Goal: Task Accomplishment & Management: Complete application form

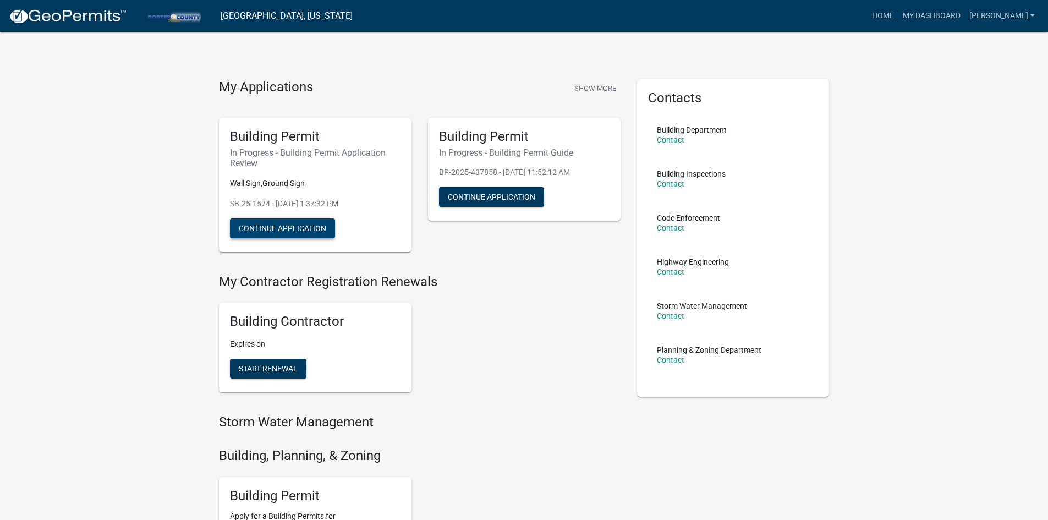
click at [274, 235] on button "Continue Application" at bounding box center [282, 228] width 105 height 20
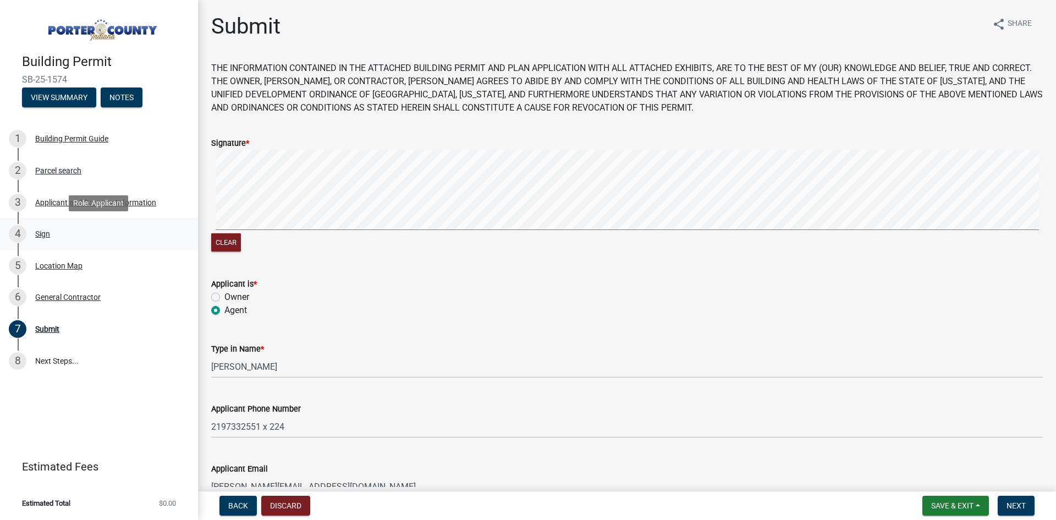
click at [39, 234] on div "Sign" at bounding box center [42, 234] width 15 height 8
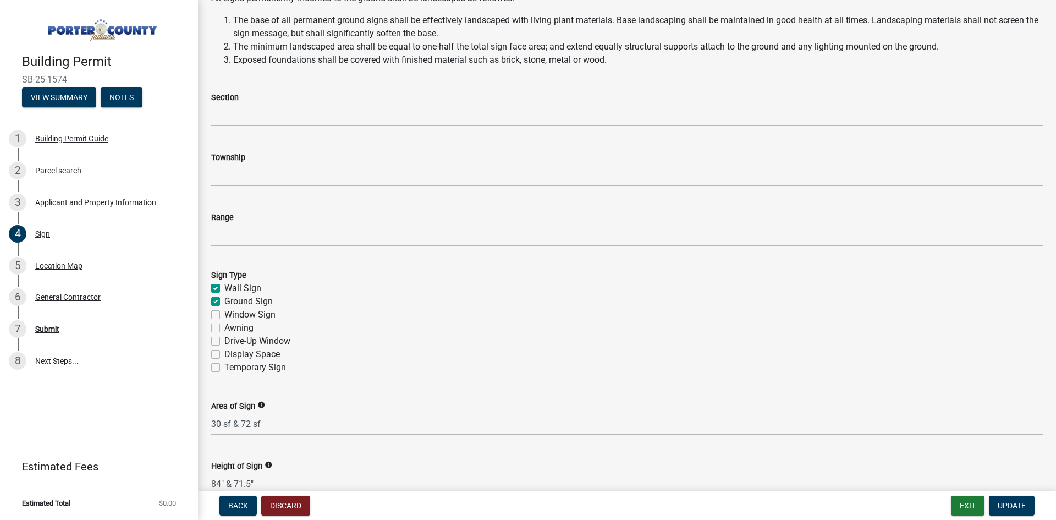
scroll to position [220, 0]
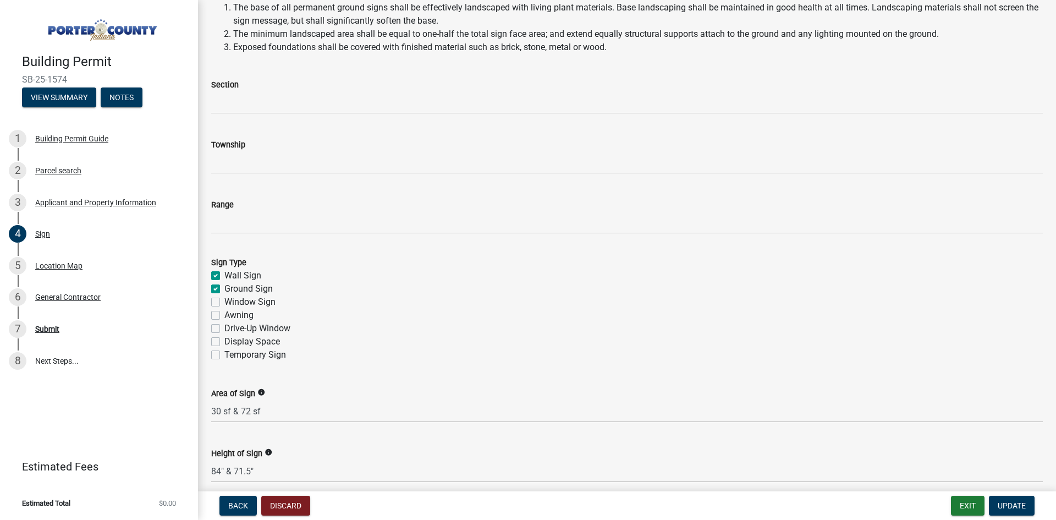
click at [224, 286] on label "Ground Sign" at bounding box center [248, 288] width 48 height 13
click at [224, 286] on input "Ground Sign" at bounding box center [227, 285] width 7 height 7
checkbox input "false"
checkbox input "true"
checkbox input "false"
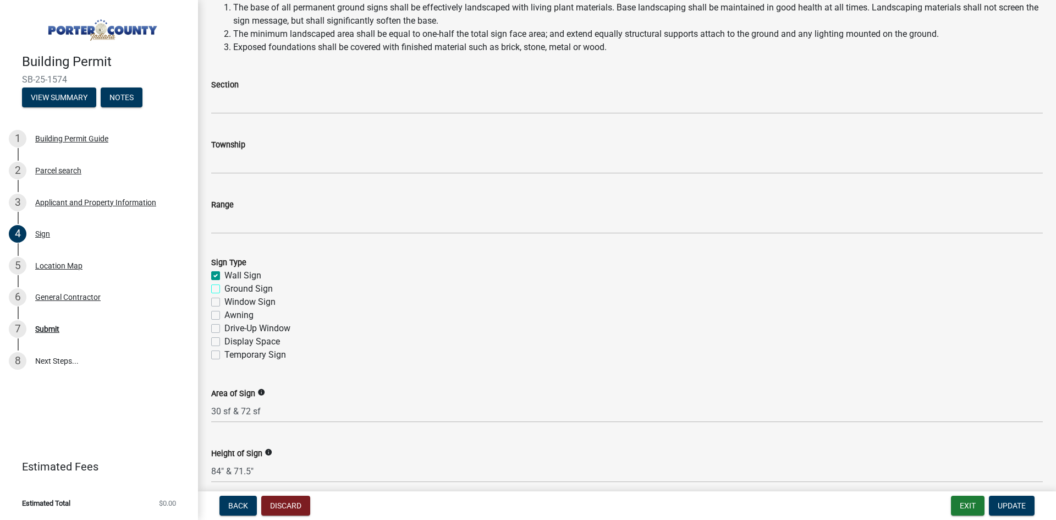
checkbox input "false"
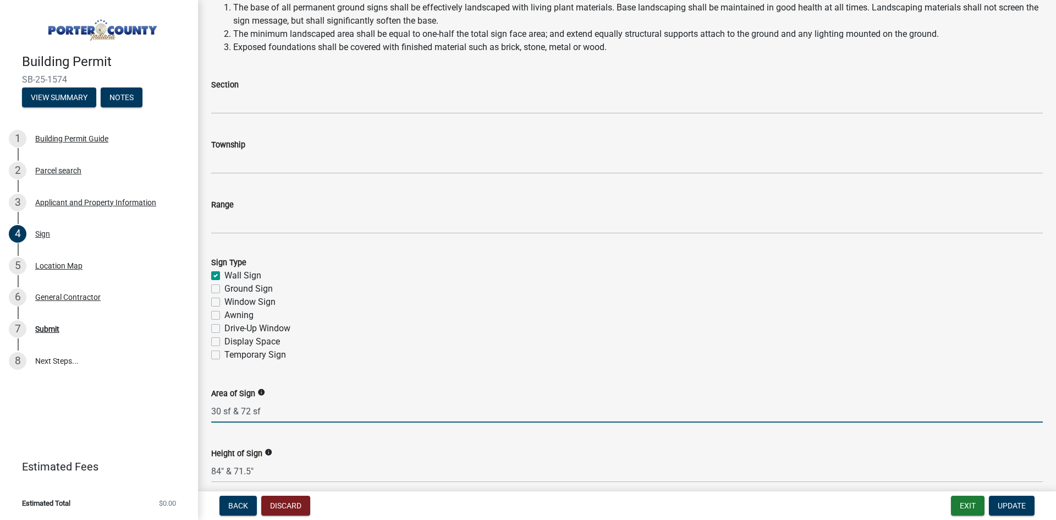
click at [272, 414] on input "30 sf & 72 sf" at bounding box center [627, 411] width 832 height 23
type input "30 sf"
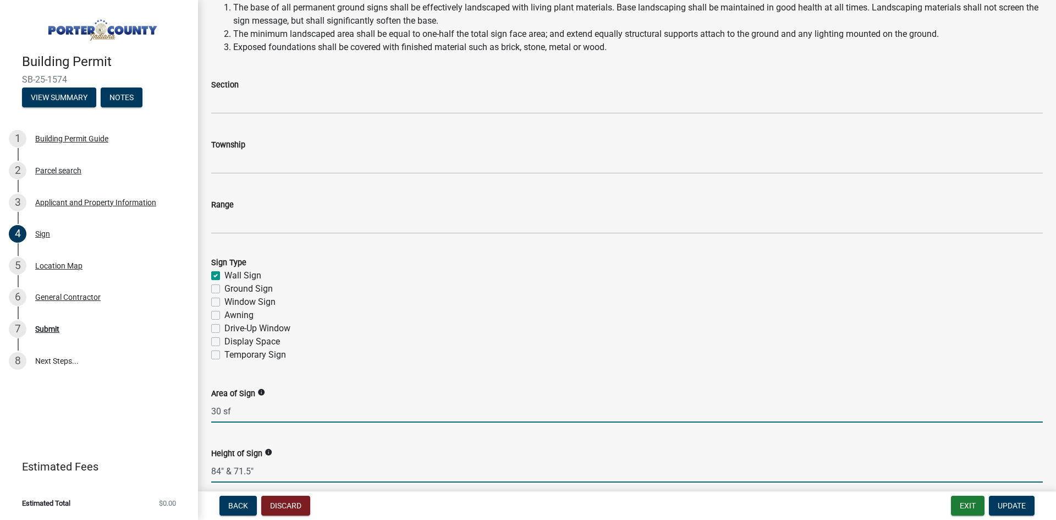
click at [274, 470] on input "84" & 71.5"" at bounding box center [627, 471] width 832 height 23
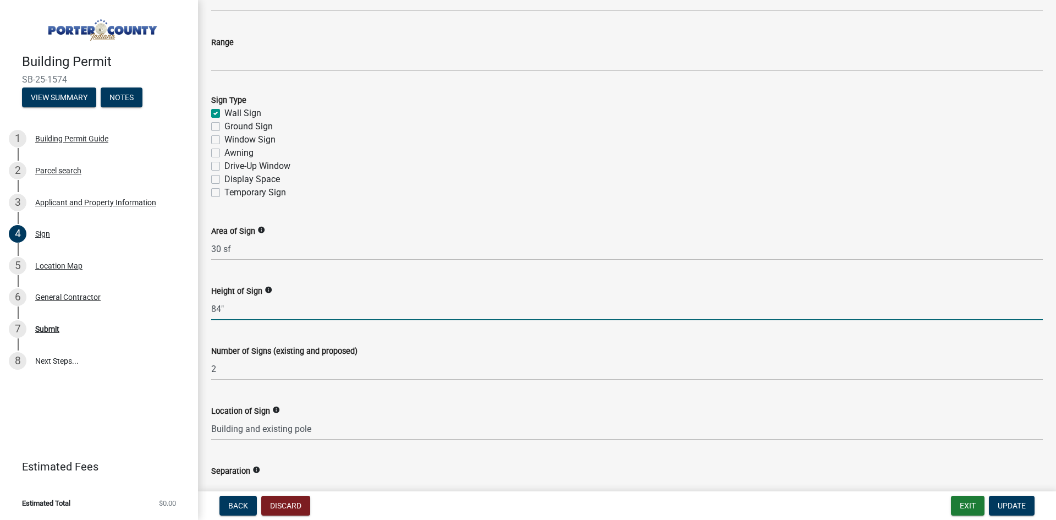
scroll to position [385, 0]
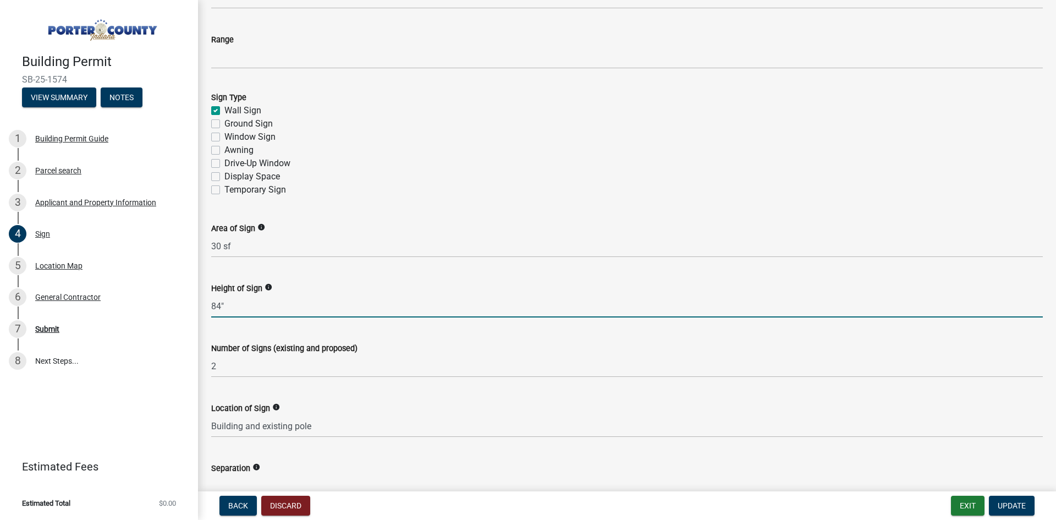
type input "84""
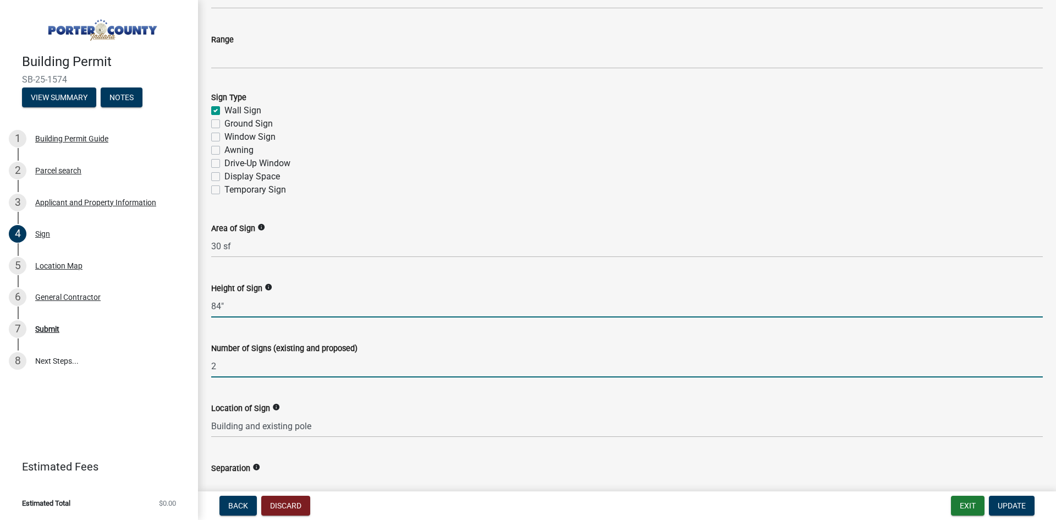
click at [233, 370] on input "2" at bounding box center [627, 366] width 832 height 23
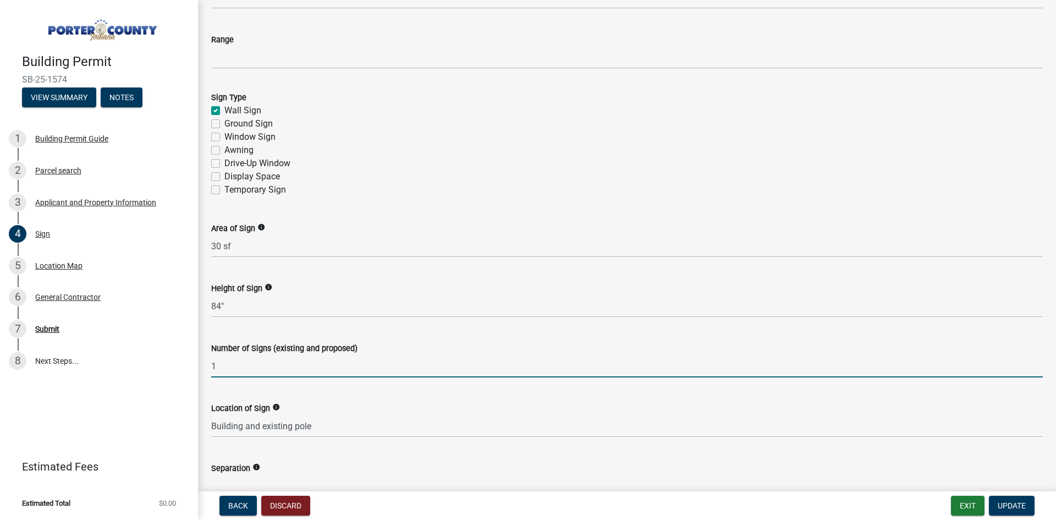
type input "1"
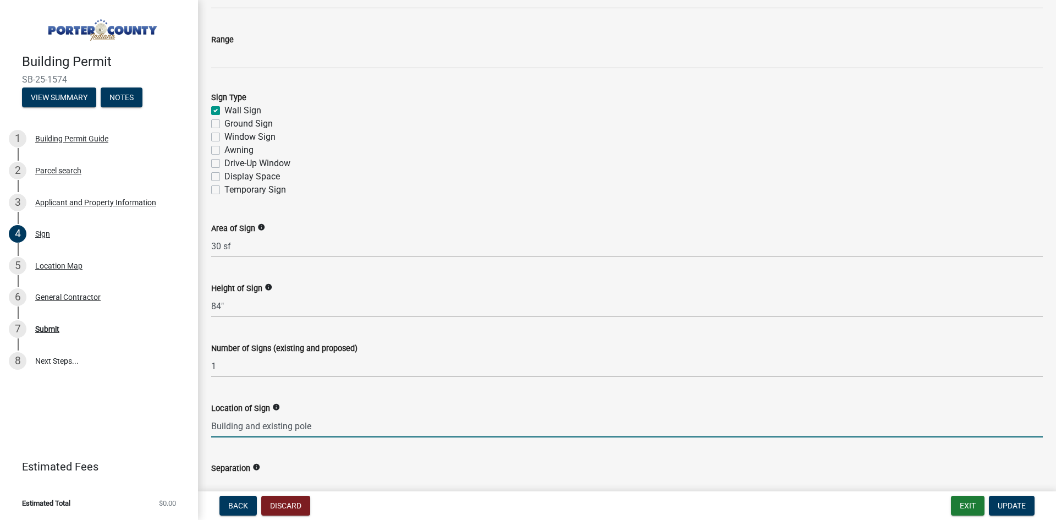
drag, startPoint x: 329, startPoint y: 432, endPoint x: 292, endPoint y: 423, distance: 38.6
click at [246, 424] on input "Building and existing pole" at bounding box center [627, 426] width 832 height 23
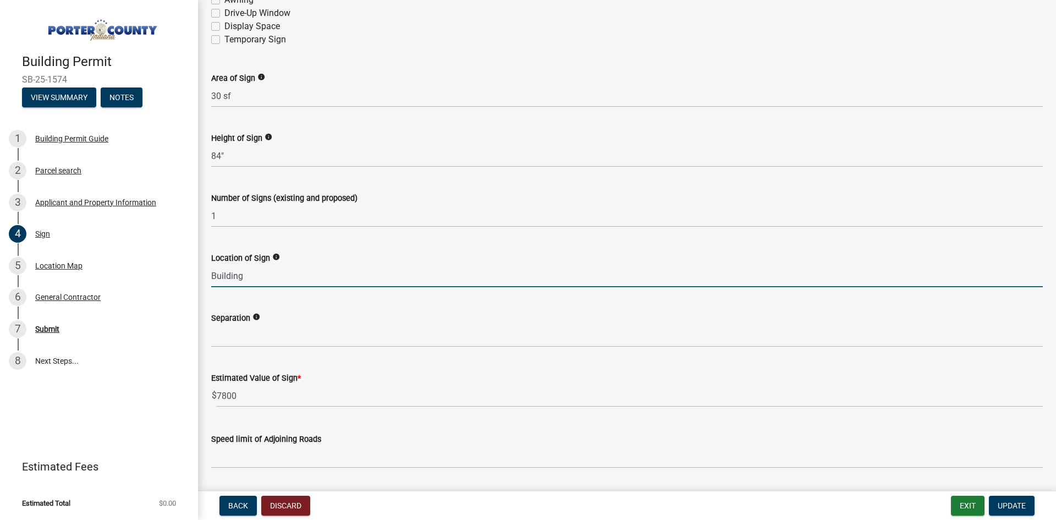
scroll to position [550, 0]
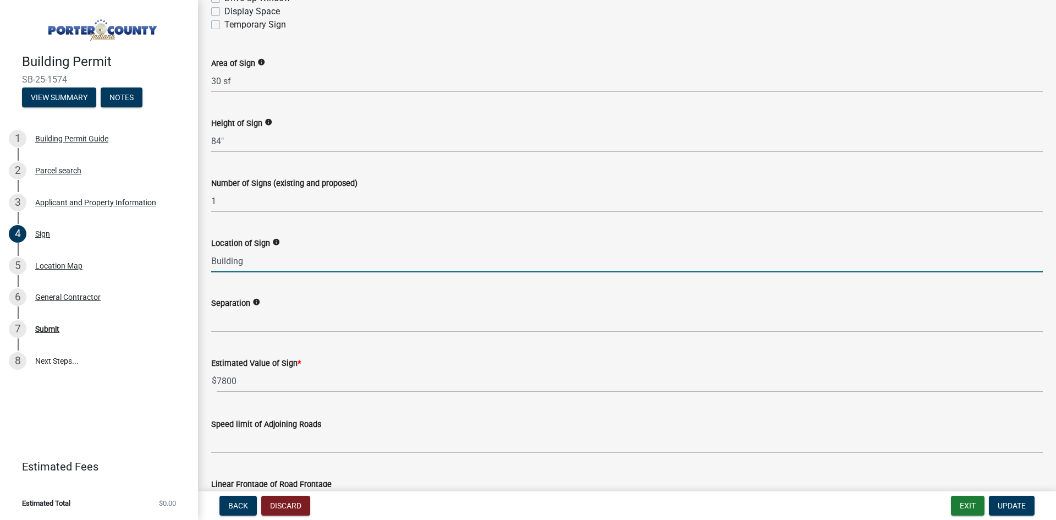
type input "Building"
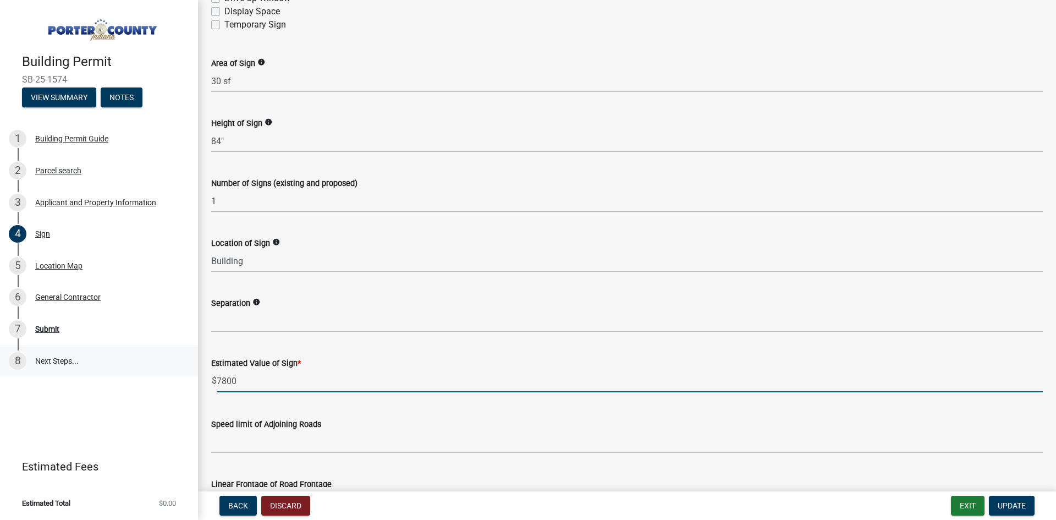
drag, startPoint x: 255, startPoint y: 380, endPoint x: 177, endPoint y: 361, distance: 80.9
click at [181, 366] on div "Building Permit [DEMOGRAPHIC_DATA]-25-1574 View Summary Notes 1 Building Permit…" at bounding box center [528, 260] width 1056 height 520
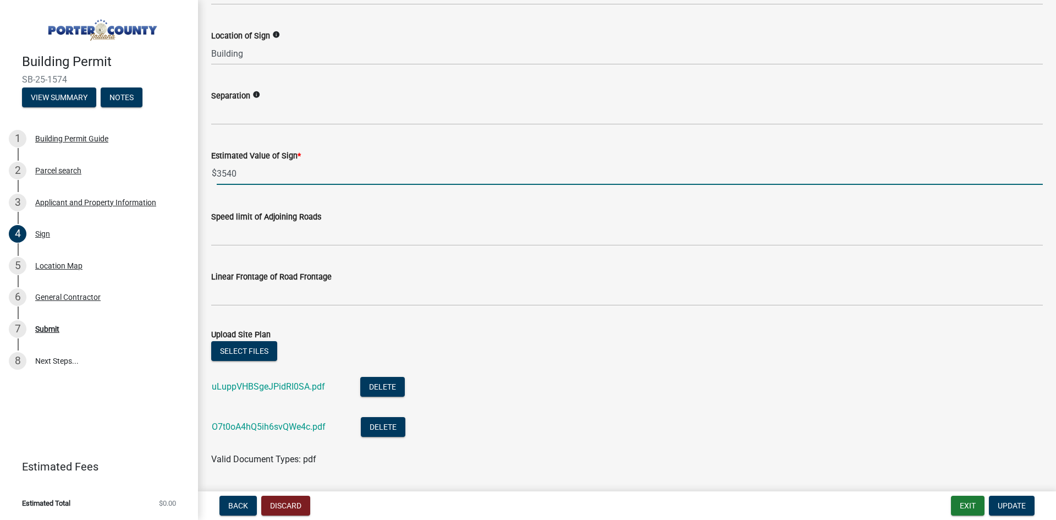
scroll to position [770, 0]
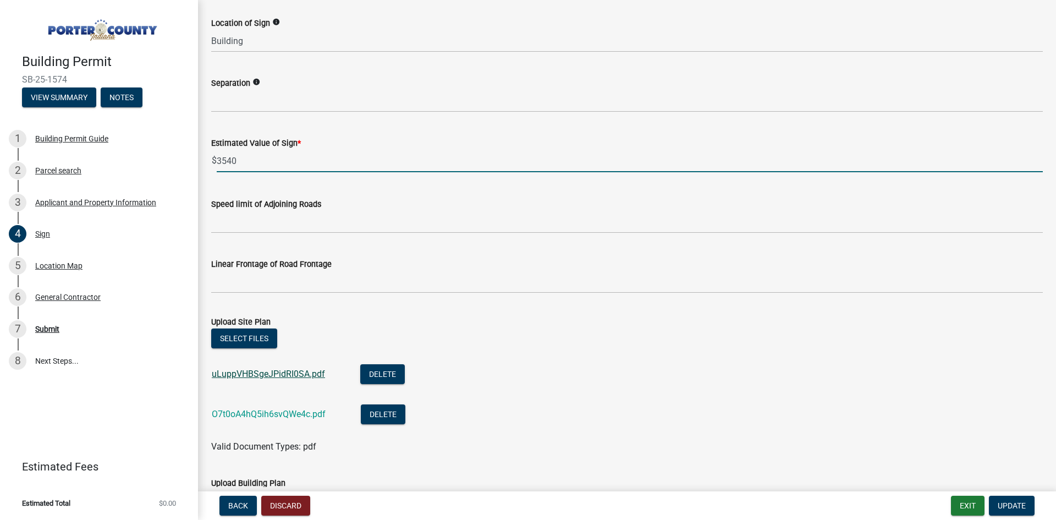
type input "3540"
click at [276, 376] on link "uLuppVHBSgeJPidRI0SA.pdf" at bounding box center [268, 374] width 113 height 10
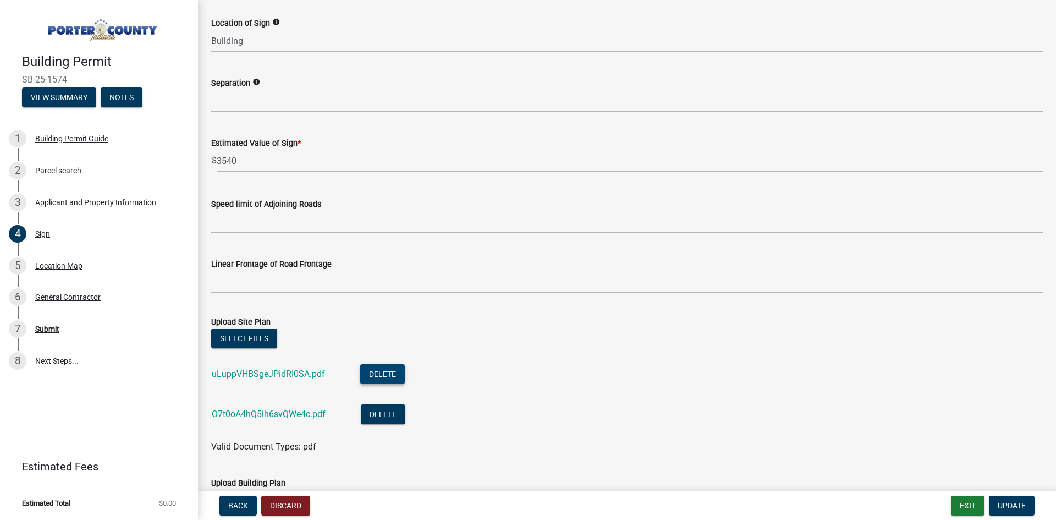
click at [380, 372] on button "Delete" at bounding box center [382, 374] width 45 height 20
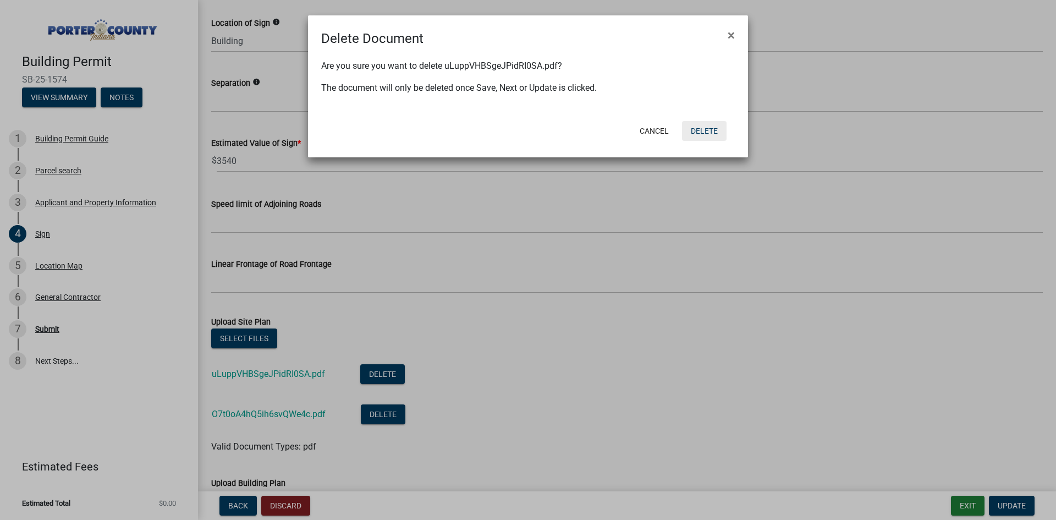
click at [712, 135] on button "Delete" at bounding box center [704, 131] width 45 height 20
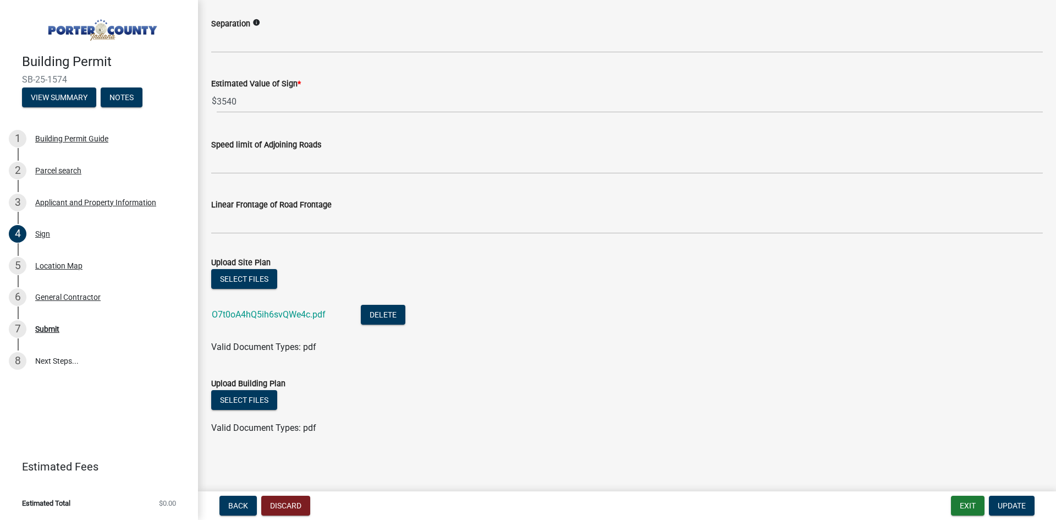
scroll to position [830, 0]
click at [1018, 505] on span "Update" at bounding box center [1012, 505] width 28 height 9
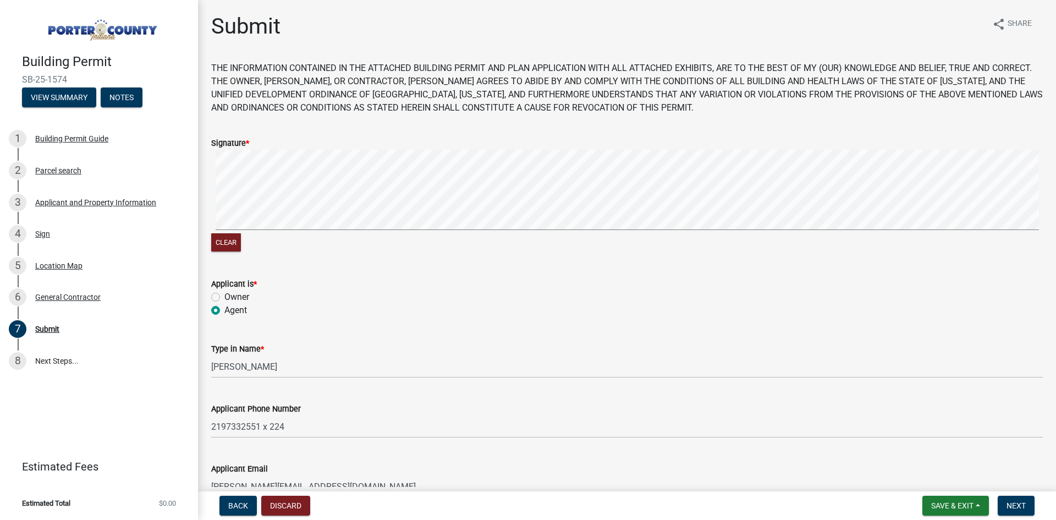
scroll to position [131, 0]
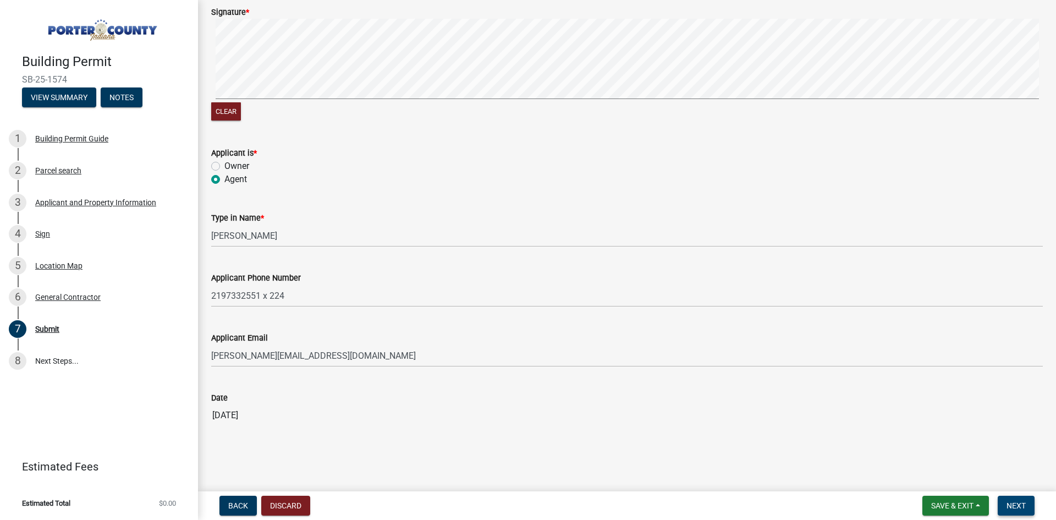
click at [1021, 501] on span "Next" at bounding box center [1016, 505] width 19 height 9
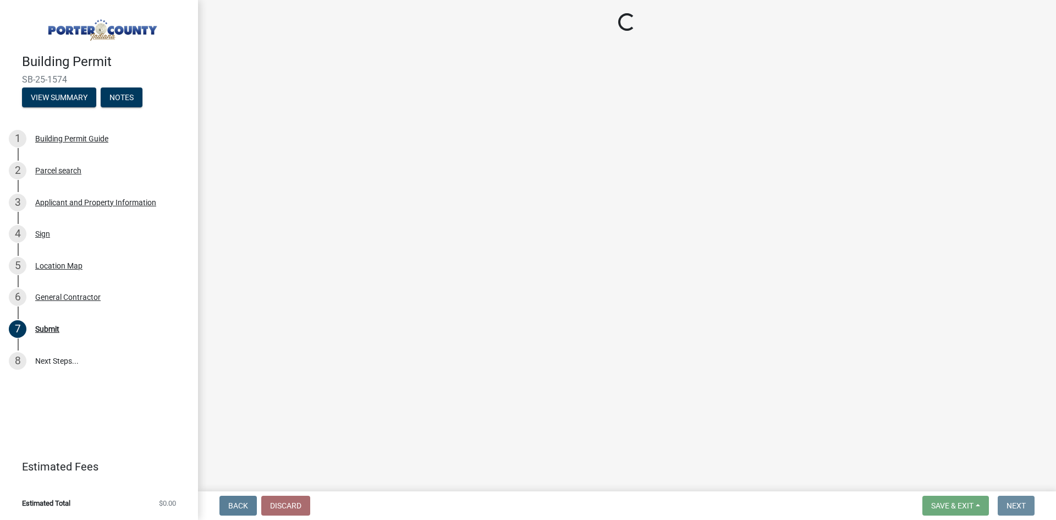
scroll to position [0, 0]
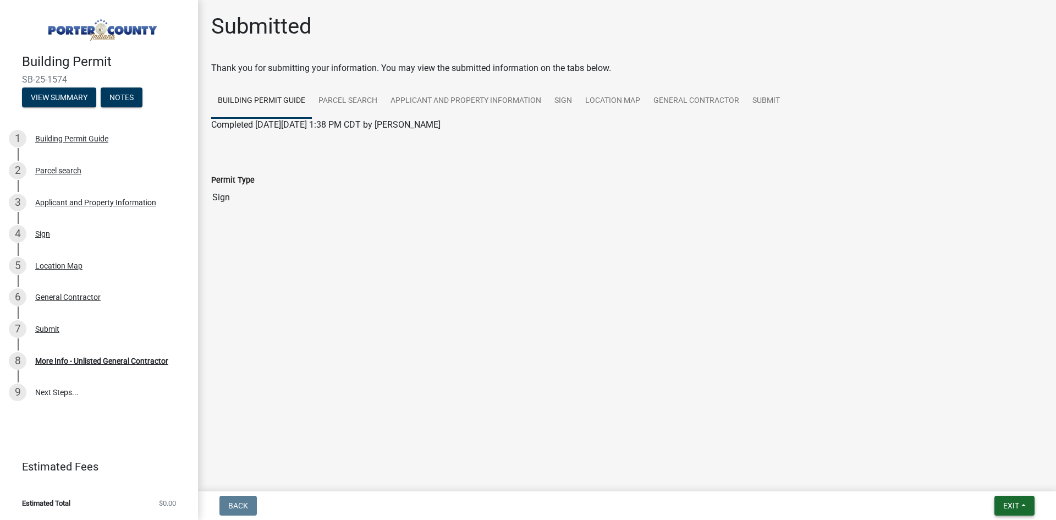
click at [1026, 505] on button "Exit" at bounding box center [1015, 506] width 40 height 20
click at [1000, 478] on button "Save & Exit" at bounding box center [991, 477] width 88 height 26
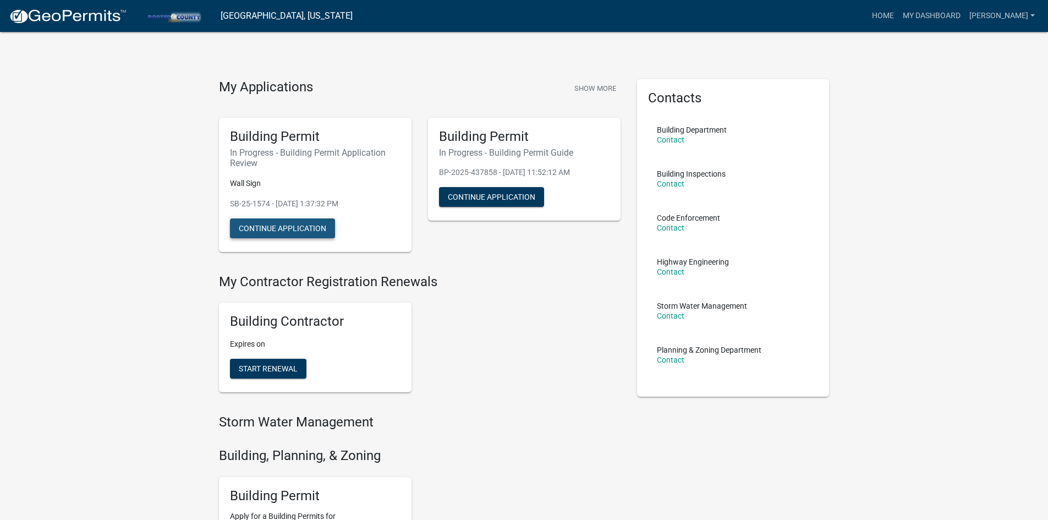
click at [294, 224] on button "Continue Application" at bounding box center [282, 228] width 105 height 20
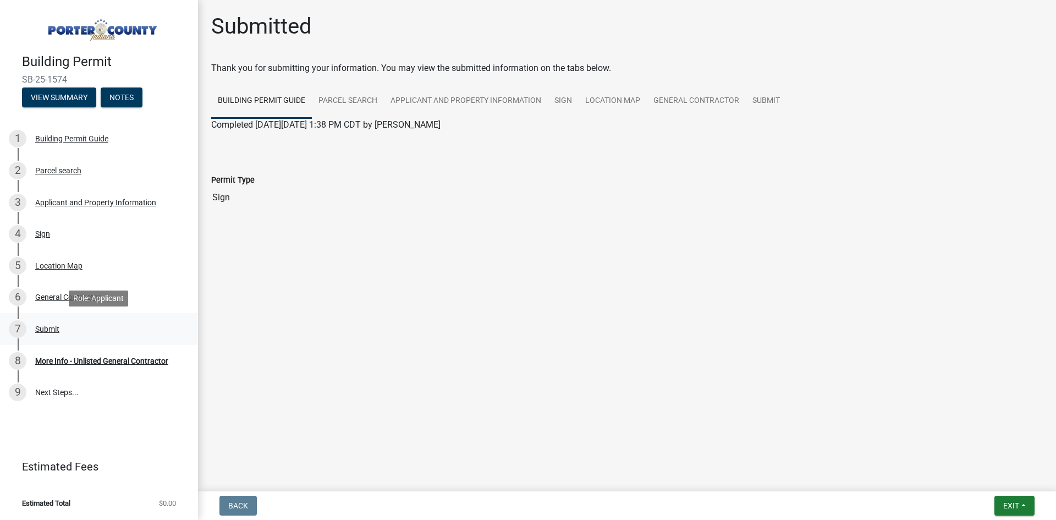
click at [42, 328] on div "Submit" at bounding box center [47, 329] width 24 height 8
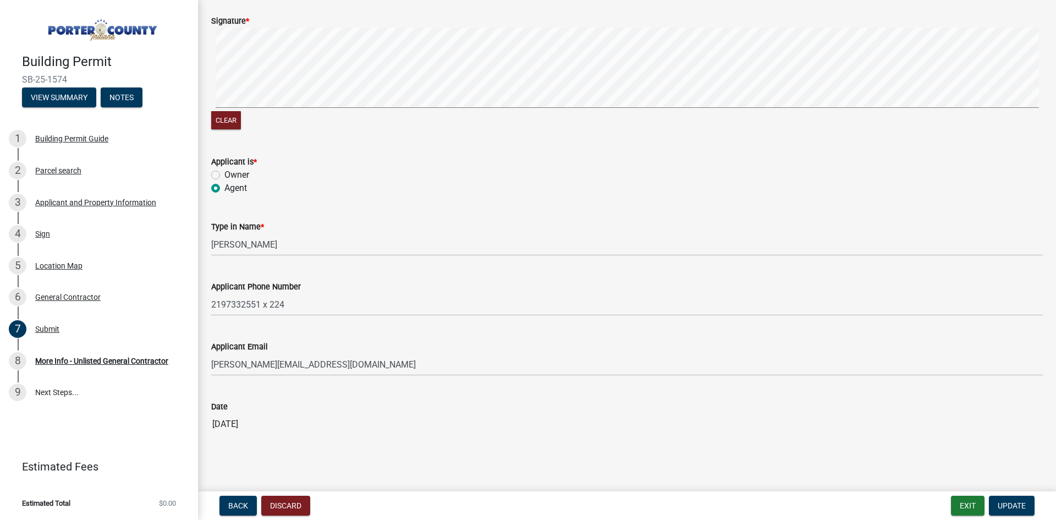
scroll to position [131, 0]
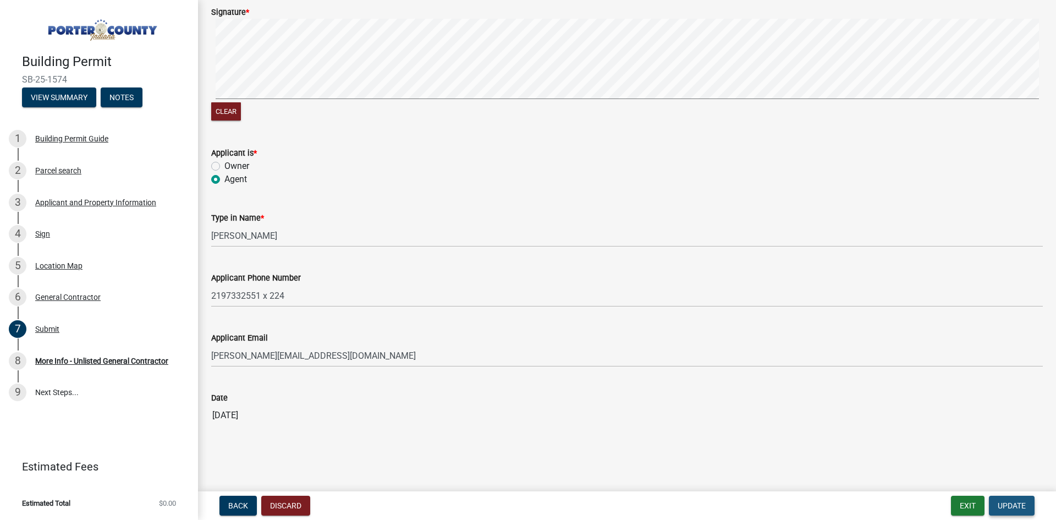
click at [1017, 512] on button "Update" at bounding box center [1012, 506] width 46 height 20
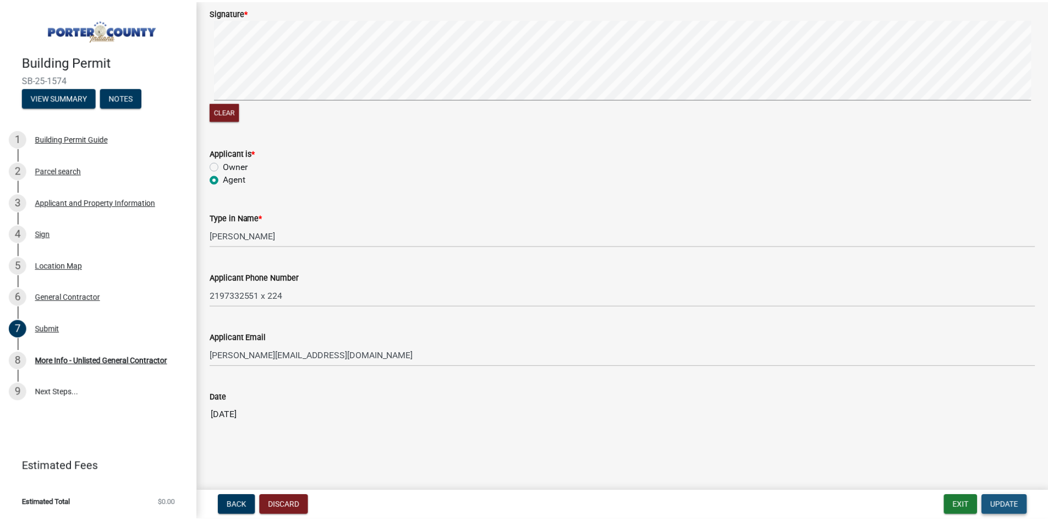
scroll to position [0, 0]
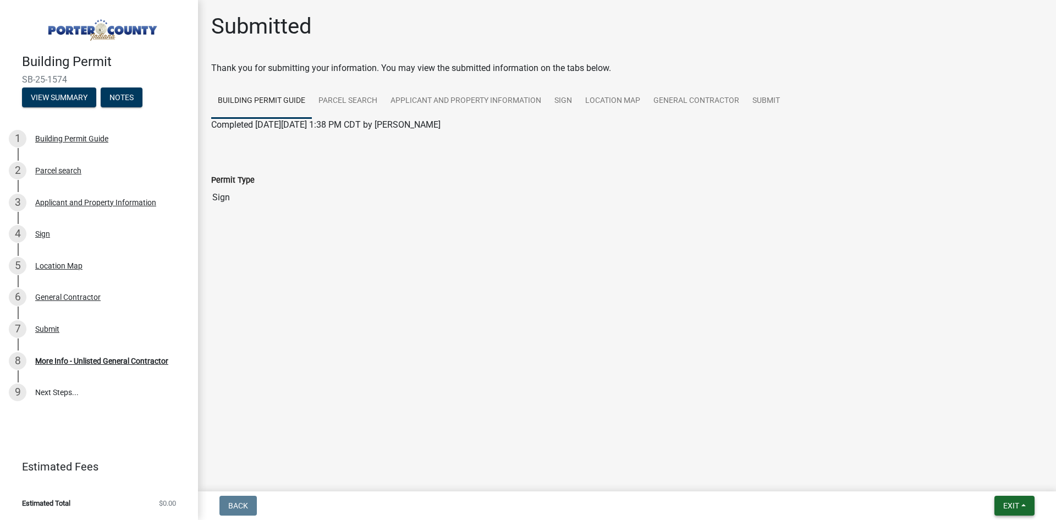
click at [1016, 503] on span "Exit" at bounding box center [1012, 505] width 16 height 9
click at [984, 476] on button "Save & Exit" at bounding box center [991, 477] width 88 height 26
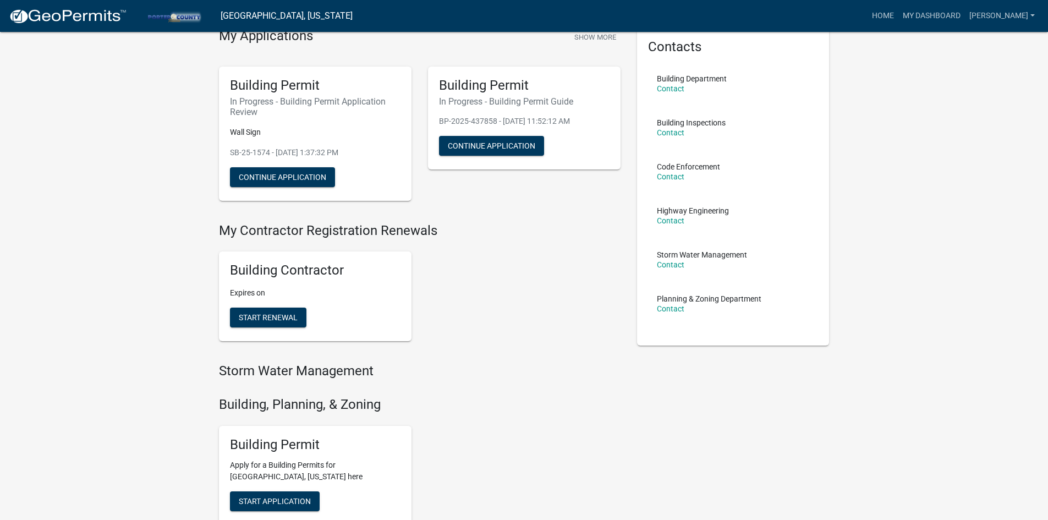
scroll to position [110, 0]
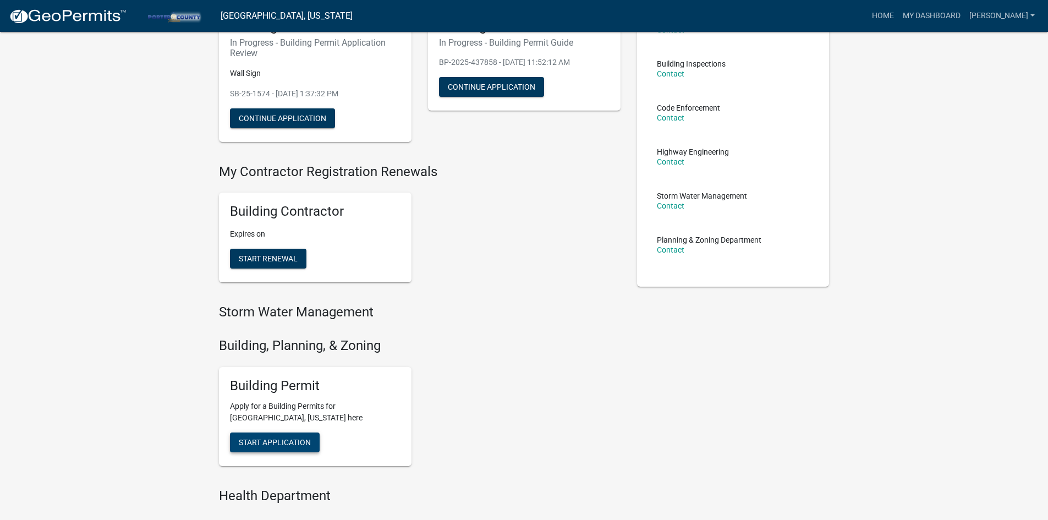
click at [277, 446] on span "Start Application" at bounding box center [275, 441] width 72 height 9
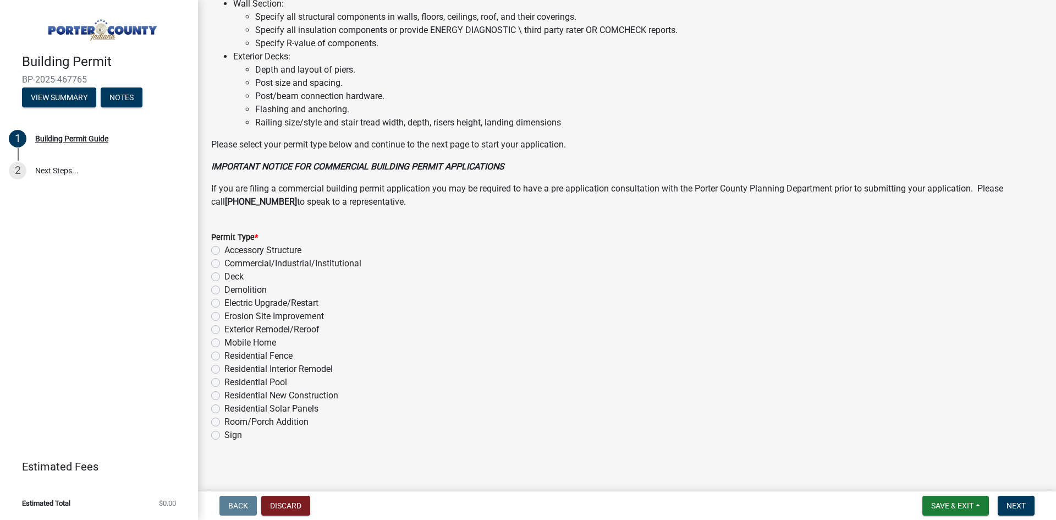
scroll to position [725, 0]
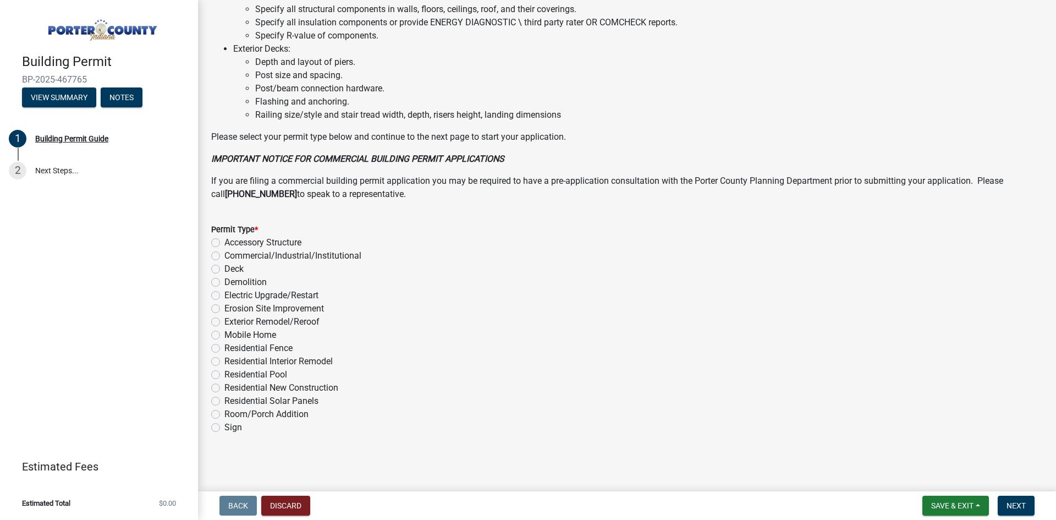
click at [224, 428] on label "Sign" at bounding box center [233, 427] width 18 height 13
click at [224, 428] on input "Sign" at bounding box center [227, 424] width 7 height 7
radio input "true"
click at [1018, 508] on span "Next" at bounding box center [1016, 505] width 19 height 9
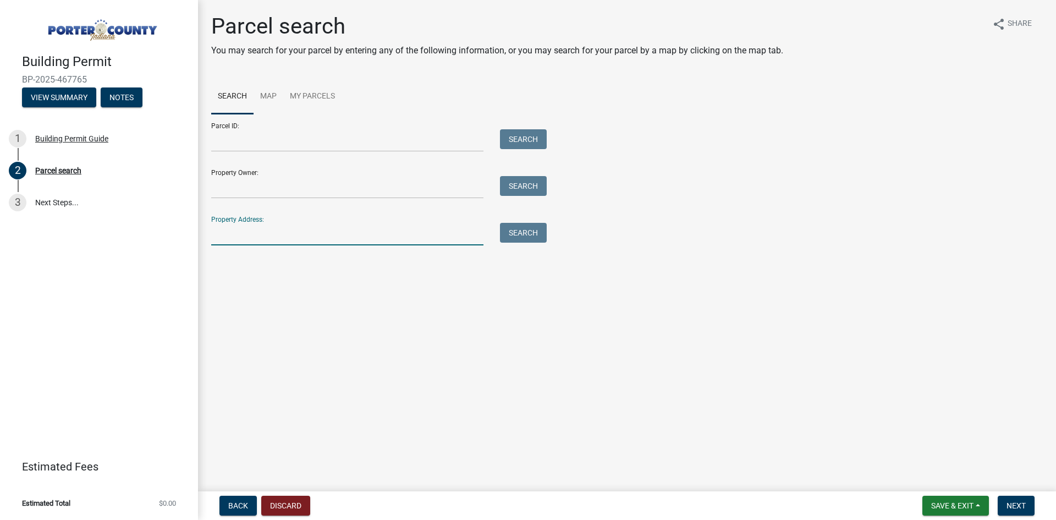
click at [253, 239] on input "Property Address:" at bounding box center [347, 234] width 272 height 23
type input "283"
click at [523, 239] on button "Search" at bounding box center [523, 233] width 47 height 20
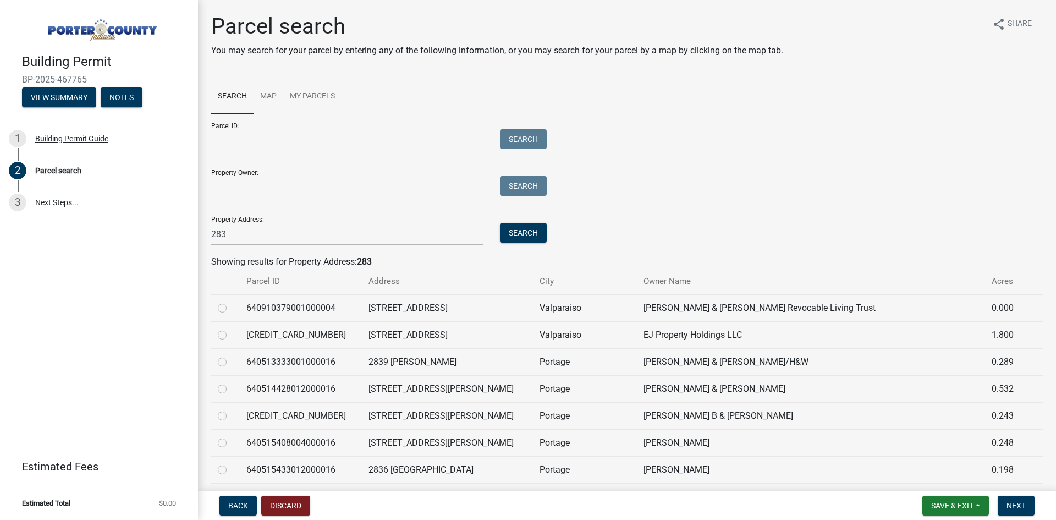
drag, startPoint x: 223, startPoint y: 333, endPoint x: 238, endPoint y: 333, distance: 14.9
click at [231, 328] on label at bounding box center [231, 328] width 0 height 0
click at [231, 333] on input "radio" at bounding box center [234, 331] width 7 height 7
radio input "true"
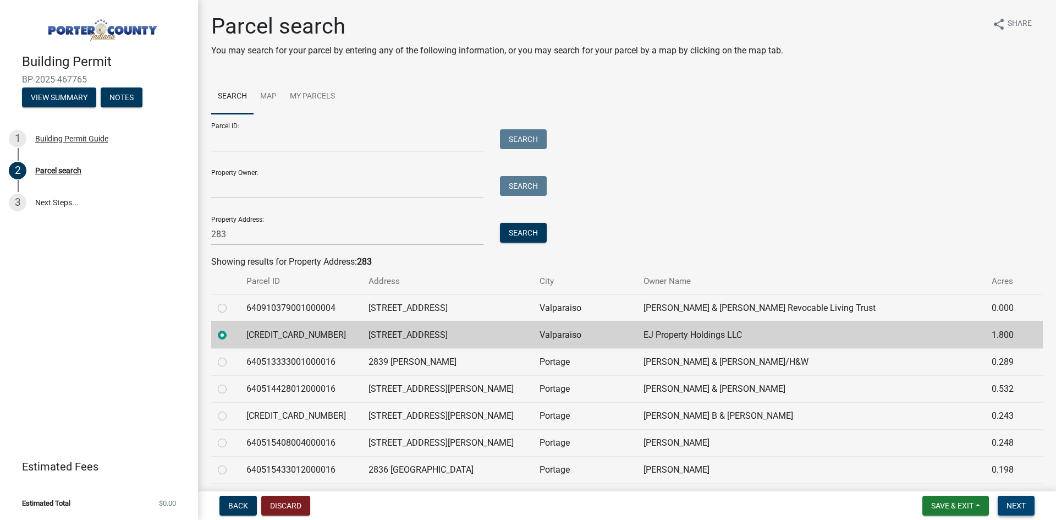
click at [1016, 505] on span "Next" at bounding box center [1016, 505] width 19 height 9
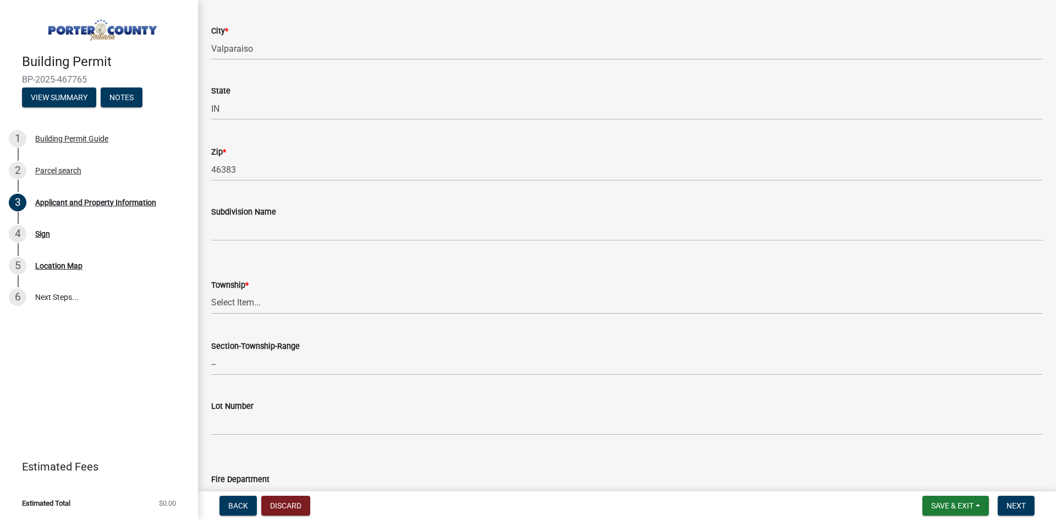
scroll to position [275, 0]
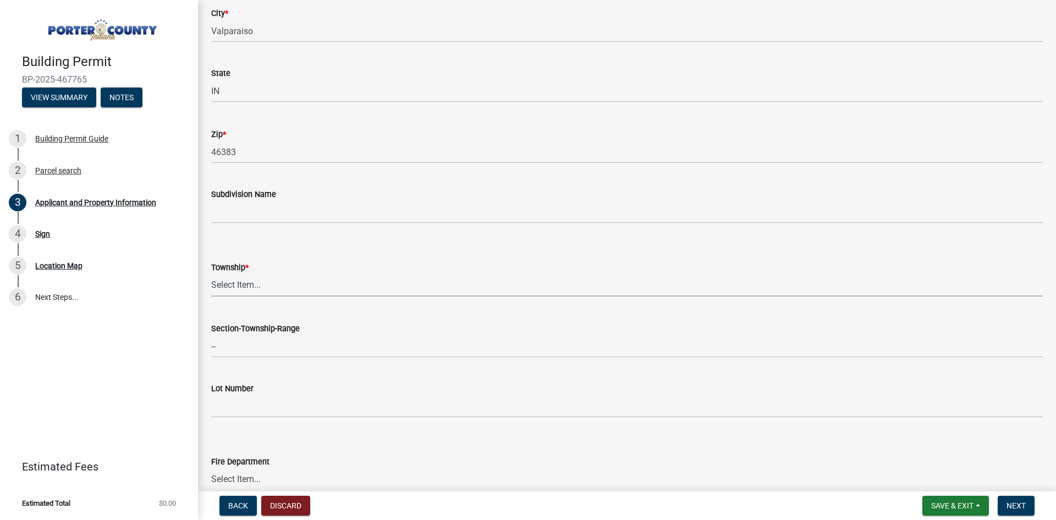
click at [254, 289] on select "Select Item... [PERSON_NAME][GEOGRAPHIC_DATA] [PERSON_NAME][GEOGRAPHIC_DATA] [G…" at bounding box center [627, 285] width 832 height 23
click at [211, 274] on select "Select Item... [PERSON_NAME][GEOGRAPHIC_DATA] [PERSON_NAME][GEOGRAPHIC_DATA] [G…" at bounding box center [627, 285] width 832 height 23
select select "3d0e3105-d46a-462c-9cf4-b32453f427e3"
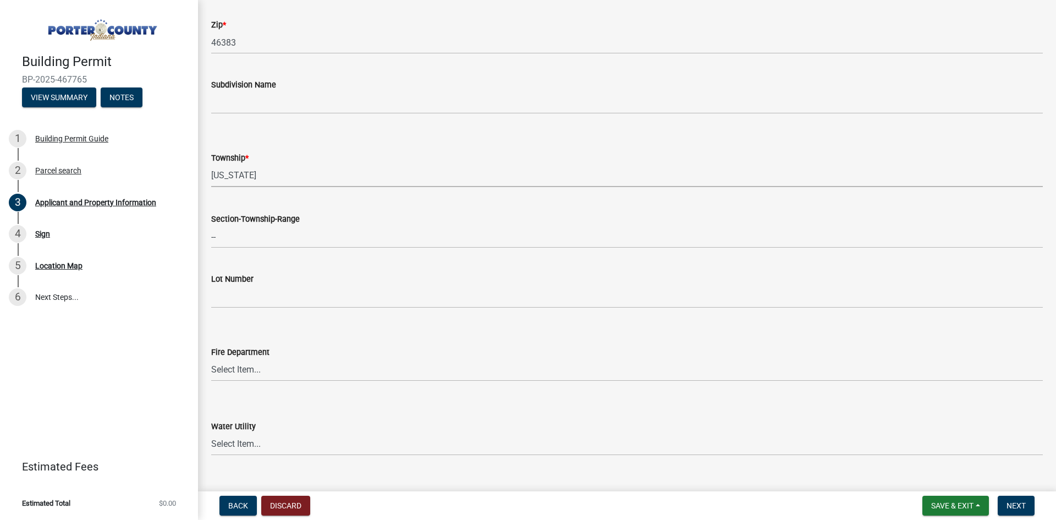
scroll to position [385, 0]
click at [241, 366] on select "Select Item... [PERSON_NAME] [PERSON_NAME] Harbor [PERSON_NAME] Grove [PERSON_N…" at bounding box center [627, 369] width 832 height 23
click at [242, 366] on select "Select Item... [PERSON_NAME] [PERSON_NAME] Harbor [PERSON_NAME] Grove [PERSON_N…" at bounding box center [627, 369] width 832 height 23
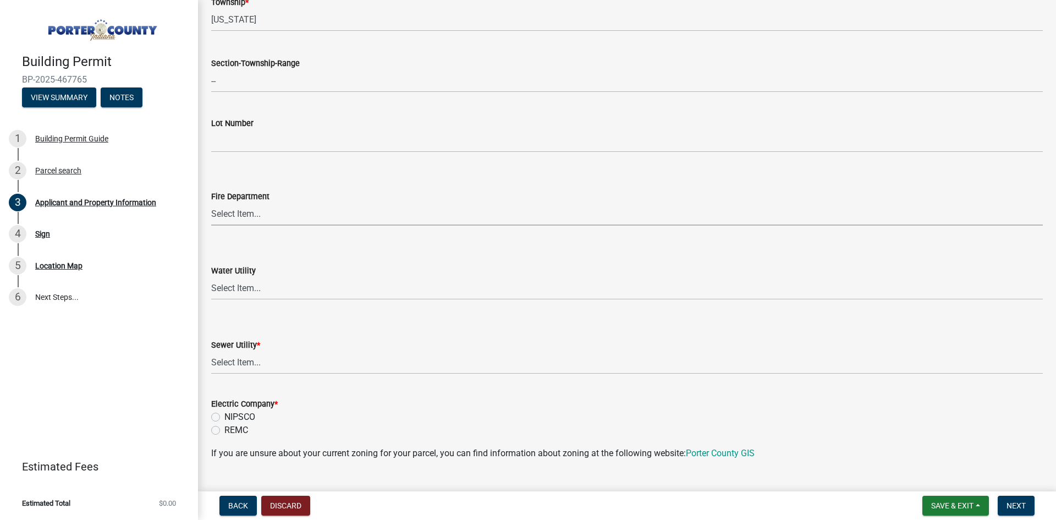
scroll to position [550, 0]
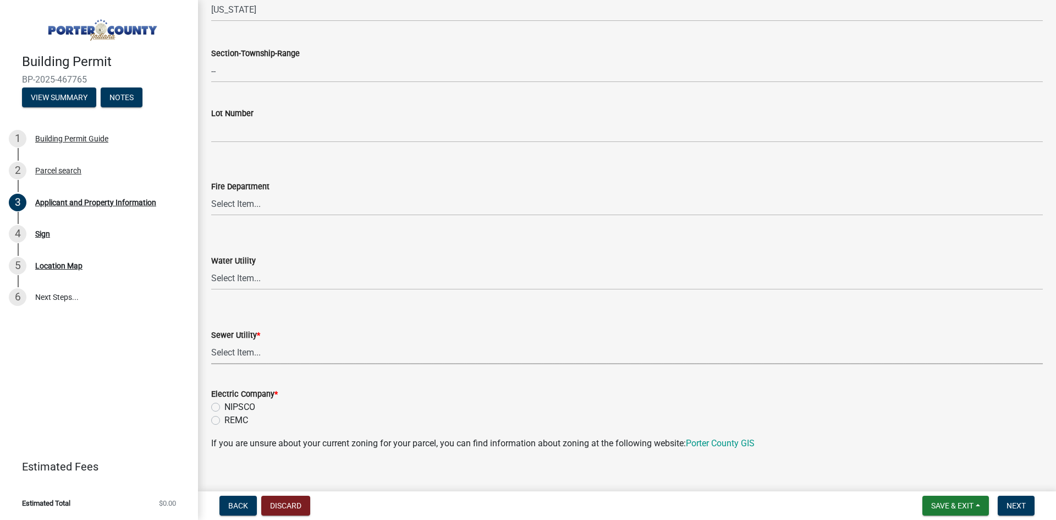
click at [262, 354] on select "Select Item... Aqua [US_STATE] Inc Damon Run Falling Waters Lake Eliza - LEACD …" at bounding box center [627, 353] width 832 height 23
click at [365, 399] on form "Electric Company * NIPSCO REMC" at bounding box center [627, 400] width 832 height 53
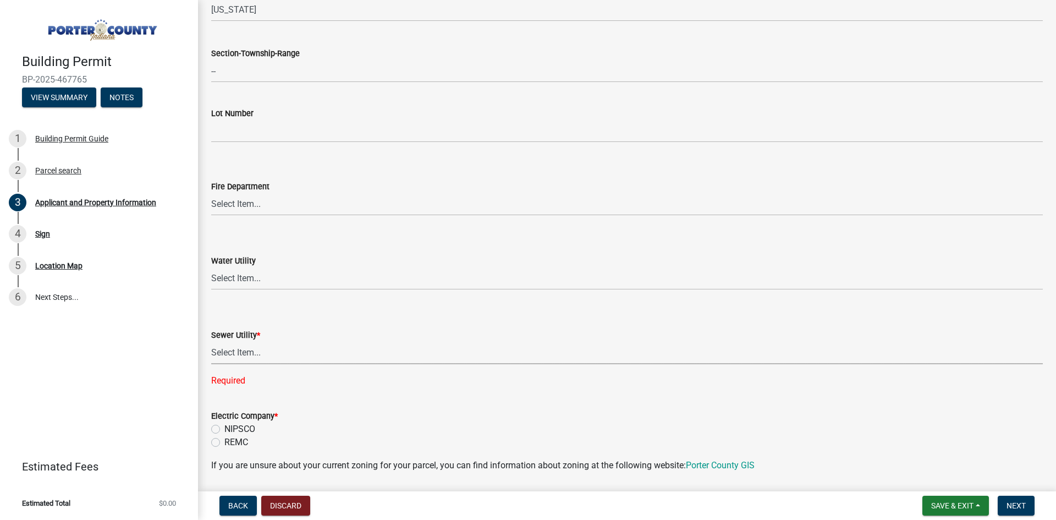
click at [283, 355] on select "Select Item... Aqua [US_STATE] Inc Damon Run Falling Waters Lake Eliza - LEACD …" at bounding box center [627, 353] width 832 height 23
click at [211, 342] on select "Select Item... Aqua [US_STATE] Inc Damon Run Falling Waters Lake Eliza - LEACD …" at bounding box center [627, 353] width 832 height 23
select select "ea6751d4-6bf7-4a16-89ee-f7801ab82aa1"
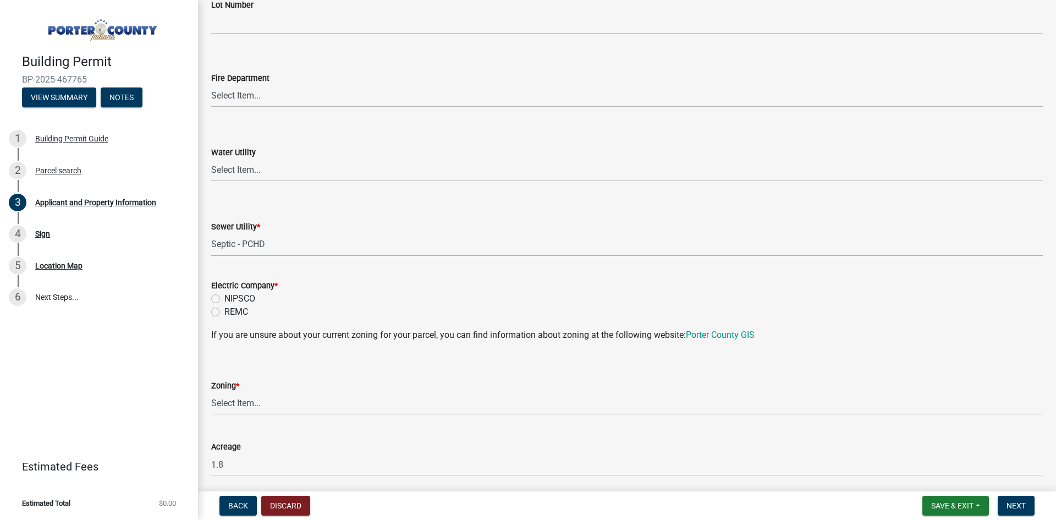
scroll to position [660, 0]
click at [224, 311] on label "REMC" at bounding box center [236, 310] width 24 height 13
click at [224, 311] on input "REMC" at bounding box center [227, 307] width 7 height 7
radio input "true"
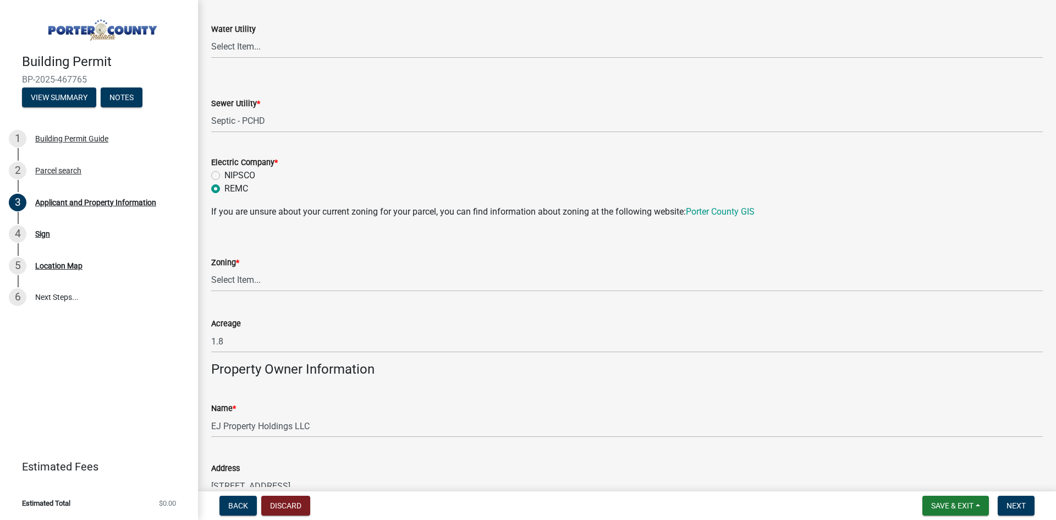
scroll to position [825, 0]
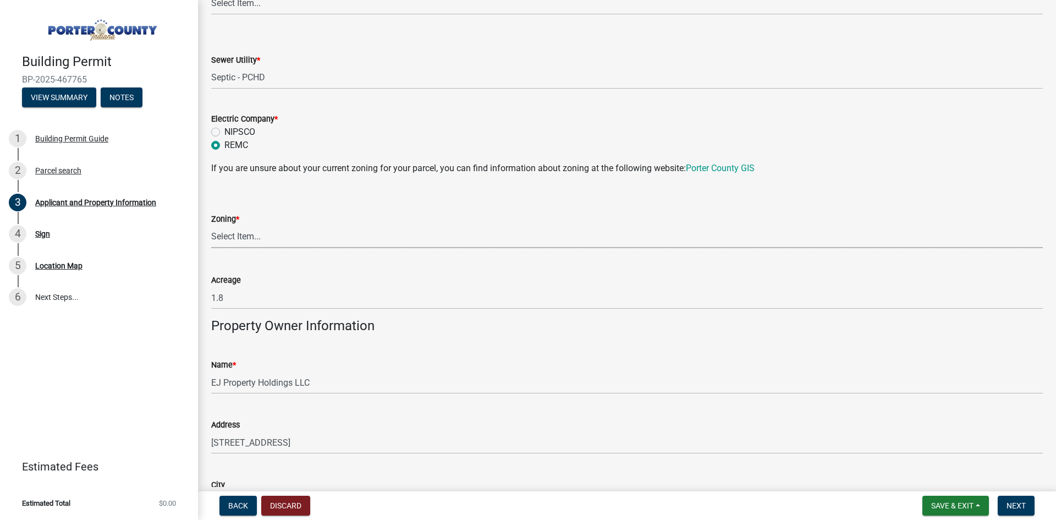
click at [241, 244] on select "Select Item... A1 A2 CH CM CN I1 I2 I3 IN MP OT P1 P2 PUD R1 R2 R3 R4 RL RR" at bounding box center [627, 237] width 832 height 23
click at [211, 226] on select "Select Item... A1 A2 CH CM CN I1 I2 I3 IN MP OT P1 P2 PUD R1 R2 R3 R4 RL RR" at bounding box center [627, 237] width 832 height 23
select select "13f6ae48-1d2b-43a4-a74a-906fdc8d0873"
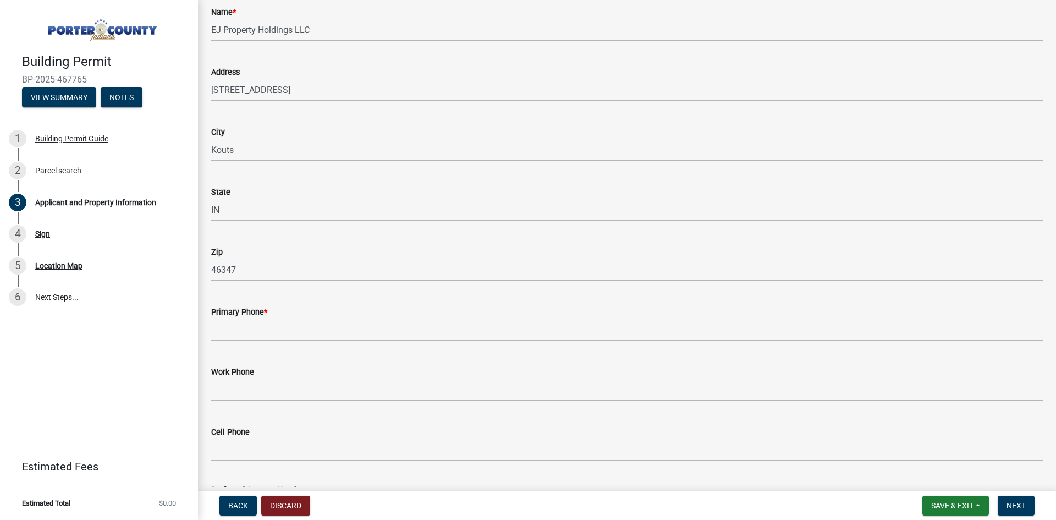
scroll to position [1320, 0]
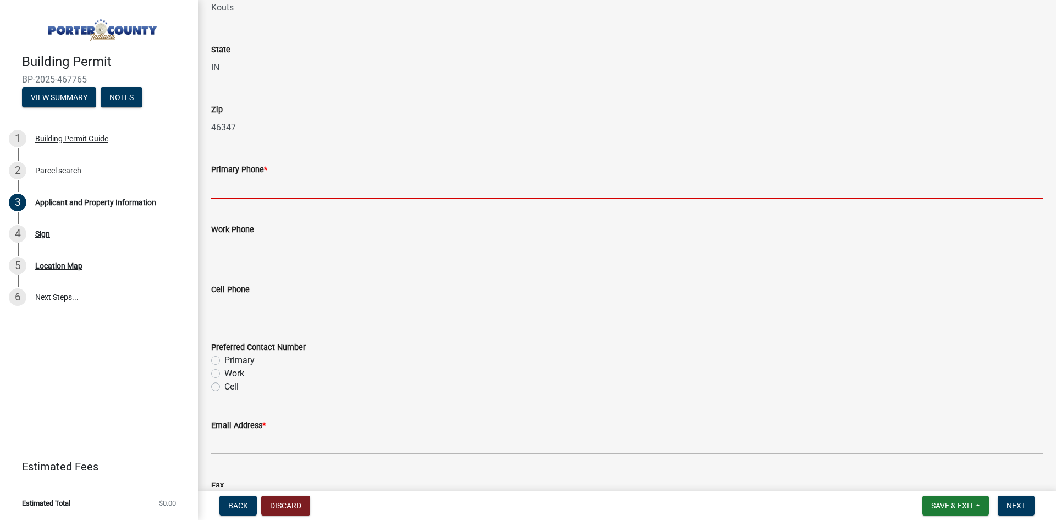
click at [254, 182] on input "Primary Phone *" at bounding box center [627, 187] width 832 height 23
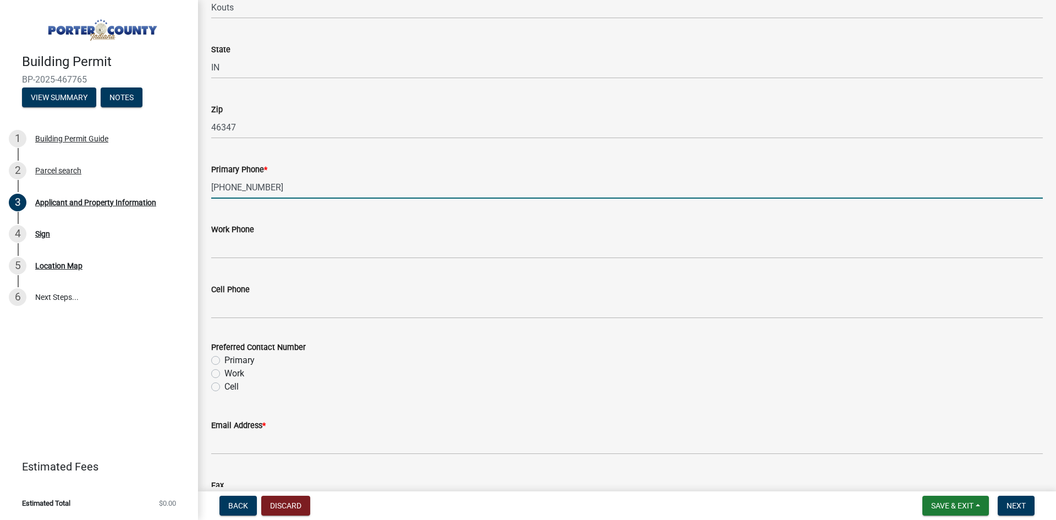
type input "[PHONE_NUMBER]"
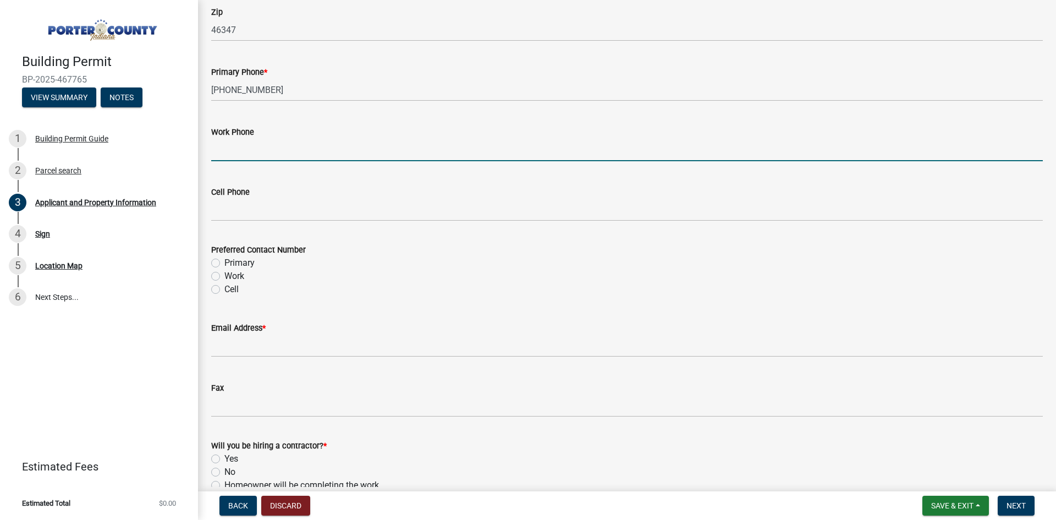
scroll to position [1430, 0]
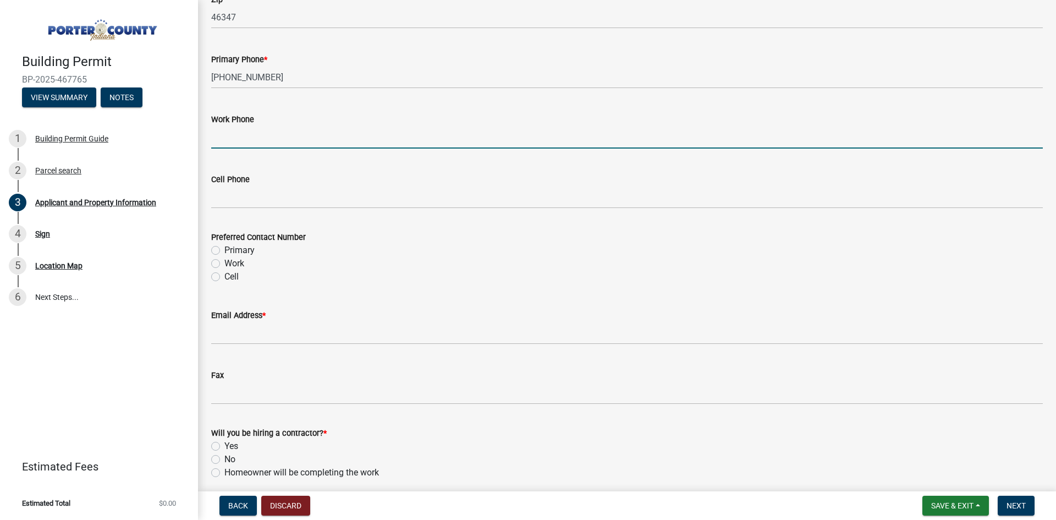
click at [224, 277] on label "Cell" at bounding box center [231, 276] width 14 height 13
click at [224, 277] on input "Cell" at bounding box center [227, 273] width 7 height 7
radio input "true"
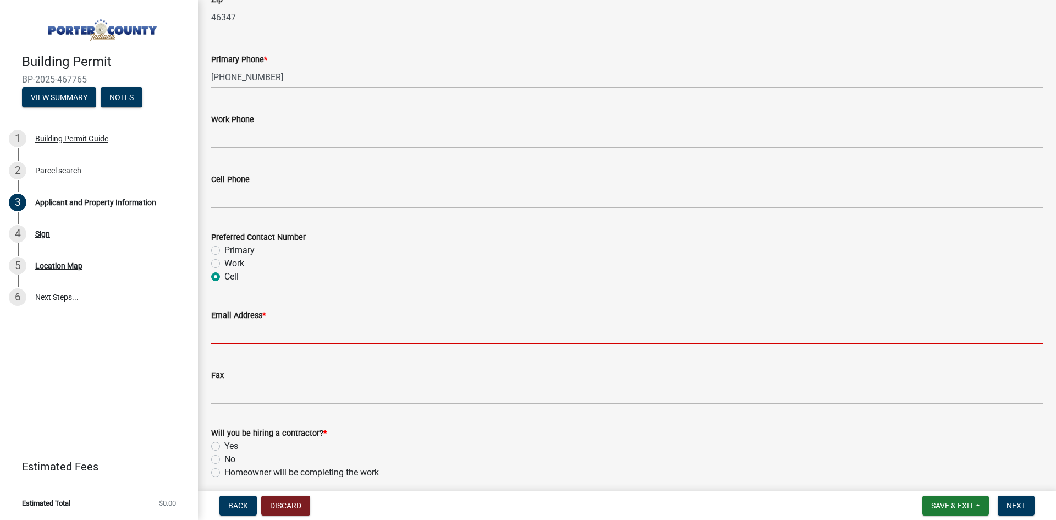
click at [244, 337] on input "Email Address *" at bounding box center [627, 333] width 832 height 23
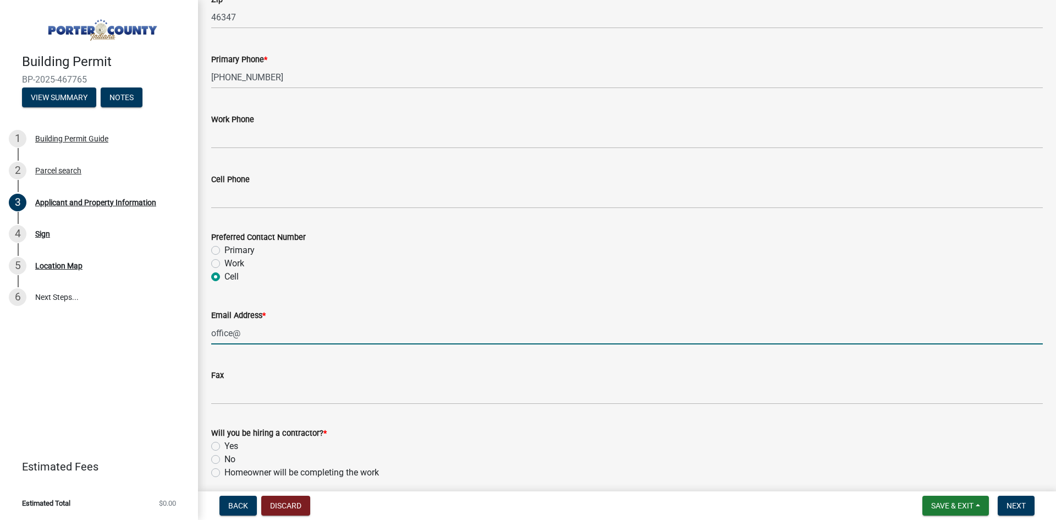
type input "[EMAIL_ADDRESS][DOMAIN_NAME]"
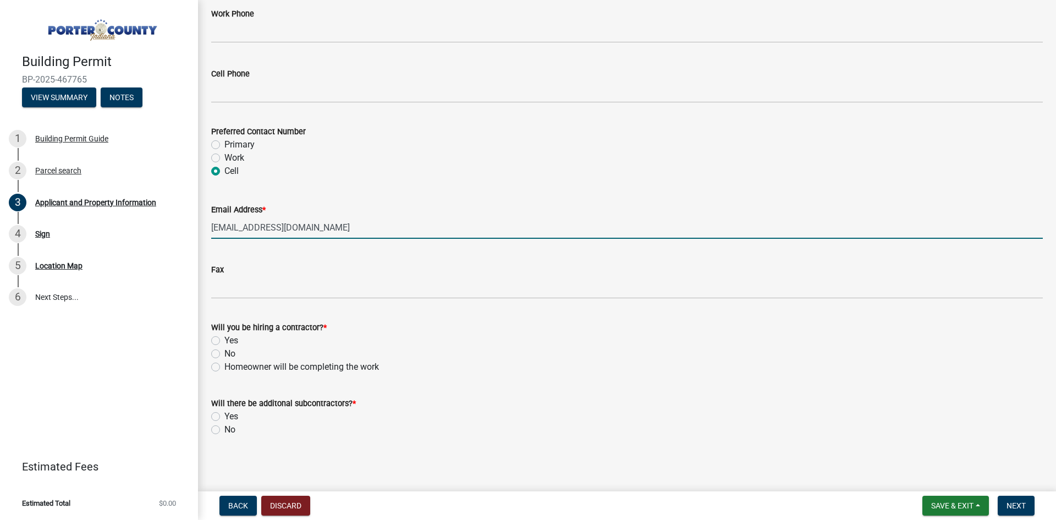
scroll to position [1538, 0]
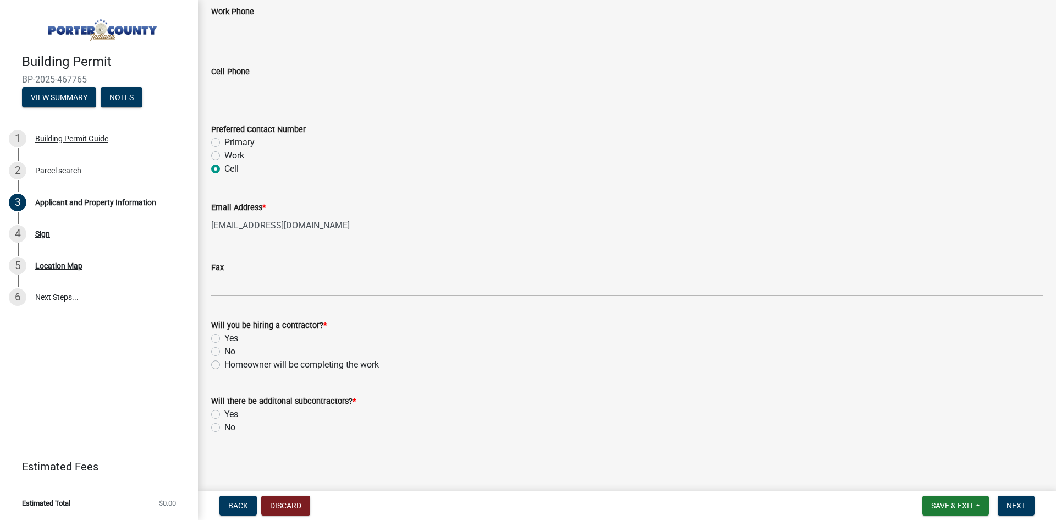
click at [224, 350] on label "No" at bounding box center [229, 351] width 11 height 13
click at [224, 350] on input "No" at bounding box center [227, 348] width 7 height 7
radio input "true"
click at [224, 424] on label "No" at bounding box center [229, 427] width 11 height 13
click at [224, 424] on input "No" at bounding box center [227, 424] width 7 height 7
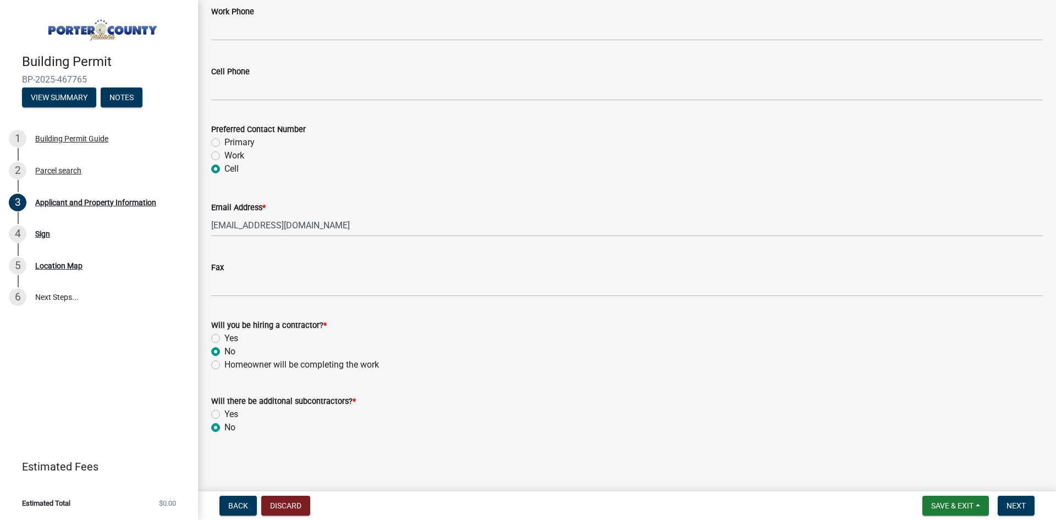
radio input "true"
click at [1017, 505] on span "Next" at bounding box center [1016, 505] width 19 height 9
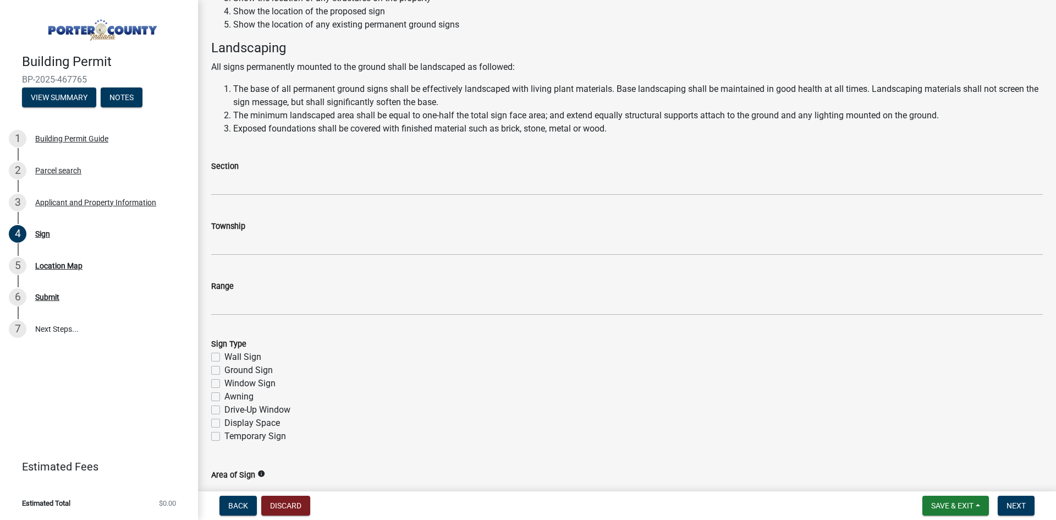
scroll to position [165, 0]
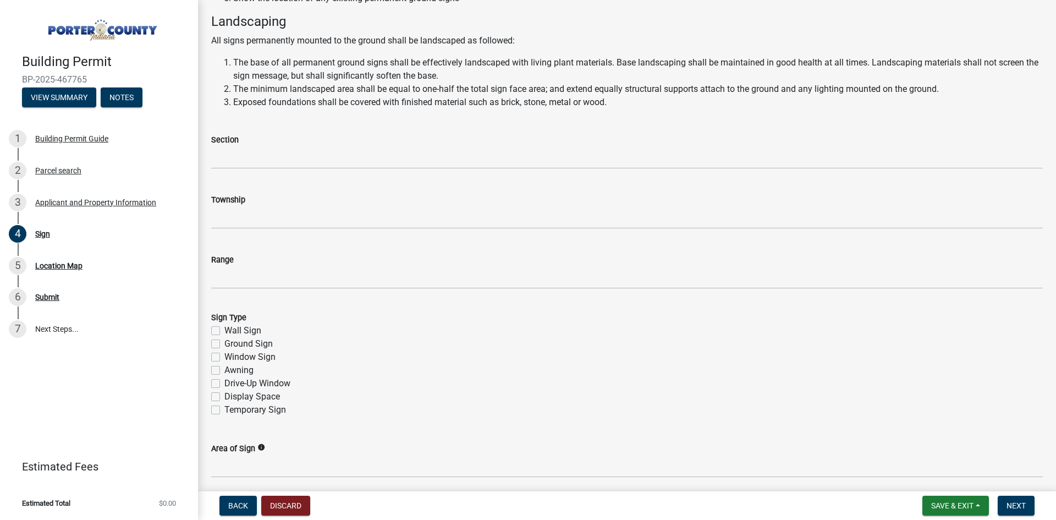
click at [224, 344] on label "Ground Sign" at bounding box center [248, 343] width 48 height 13
click at [224, 344] on input "Ground Sign" at bounding box center [227, 340] width 7 height 7
checkbox input "true"
checkbox input "false"
checkbox input "true"
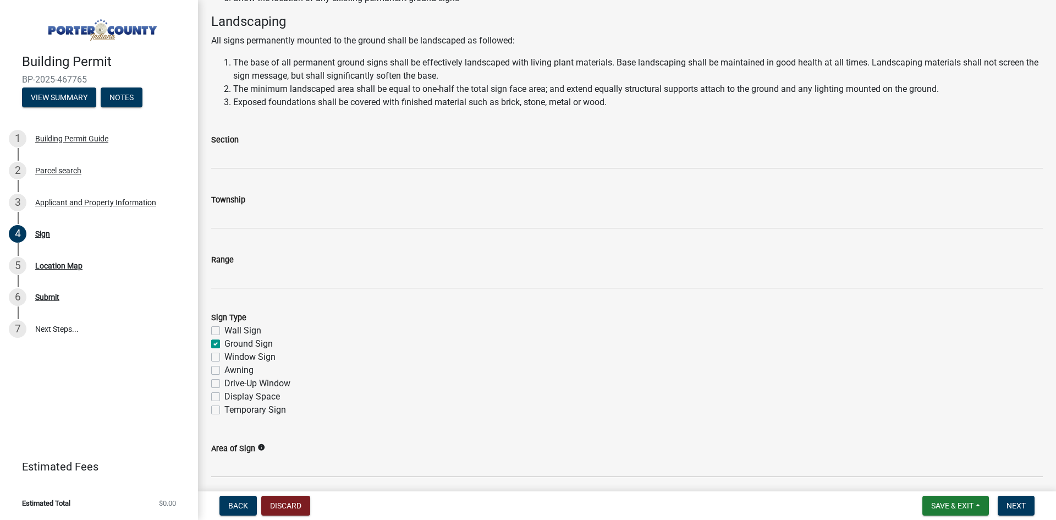
checkbox input "false"
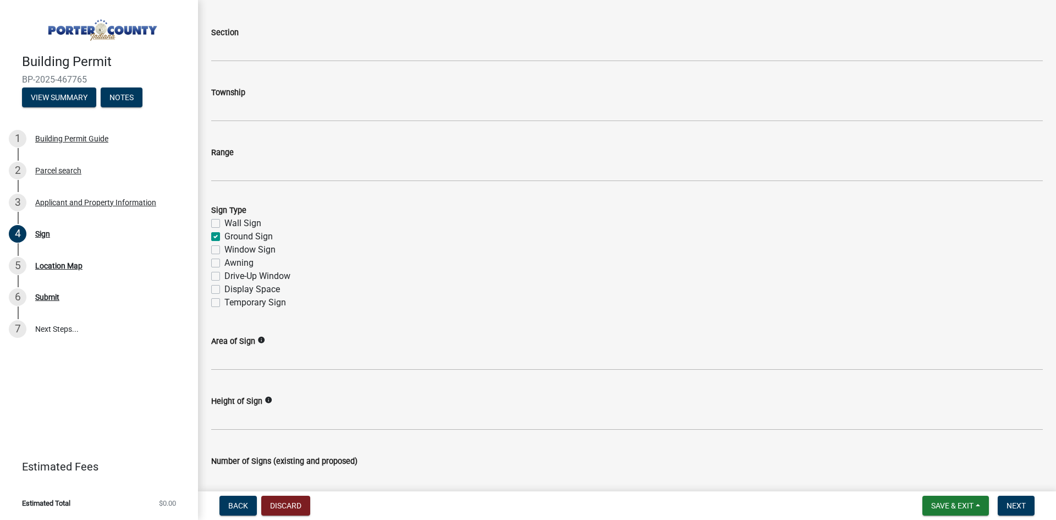
scroll to position [330, 0]
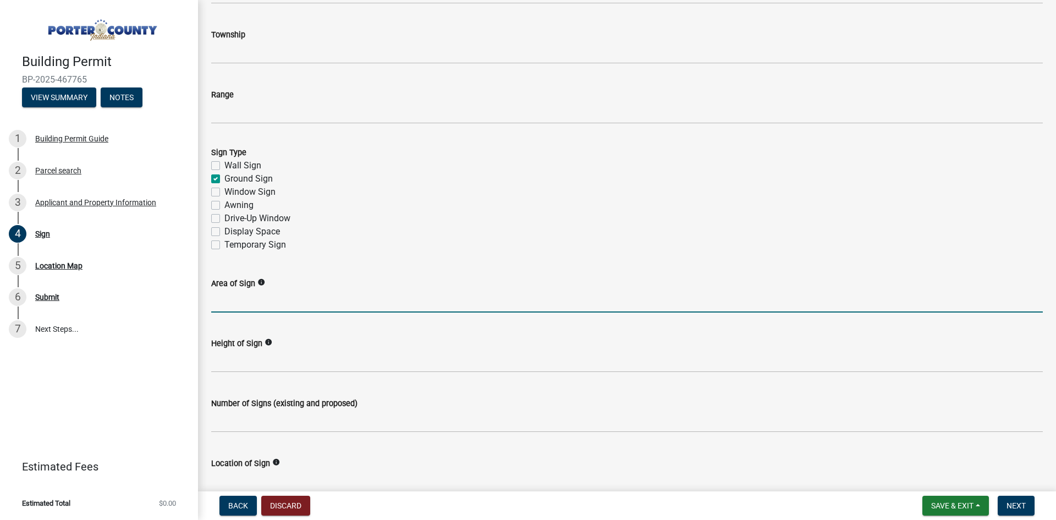
click at [254, 305] on input "Area of Sign" at bounding box center [627, 301] width 832 height 23
type input "72 sf"
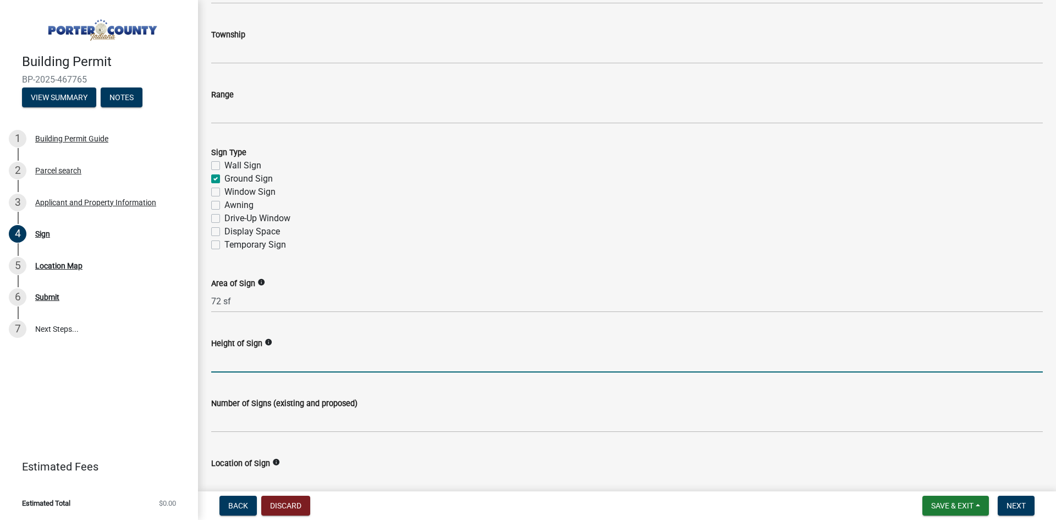
click at [241, 361] on input "Height of Sign" at bounding box center [627, 361] width 832 height 23
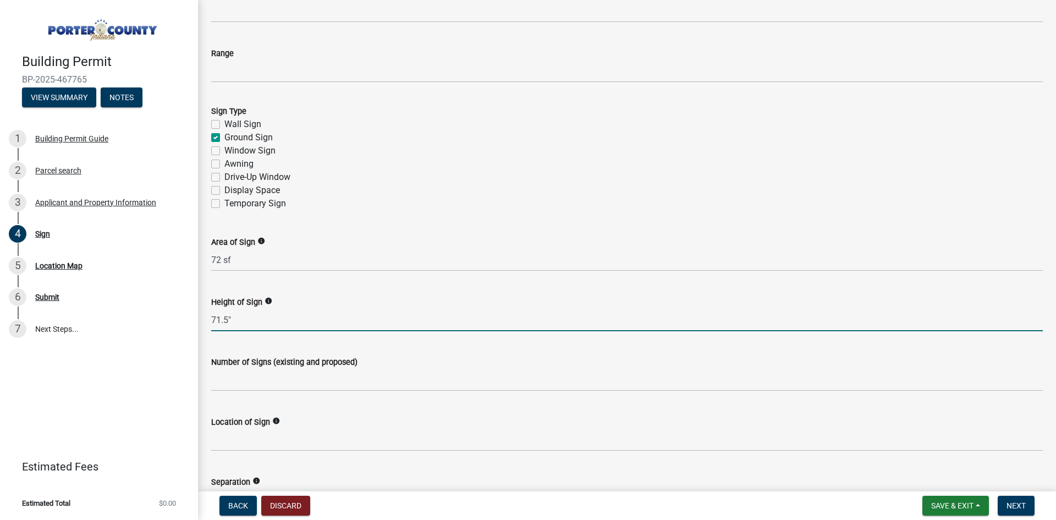
scroll to position [495, 0]
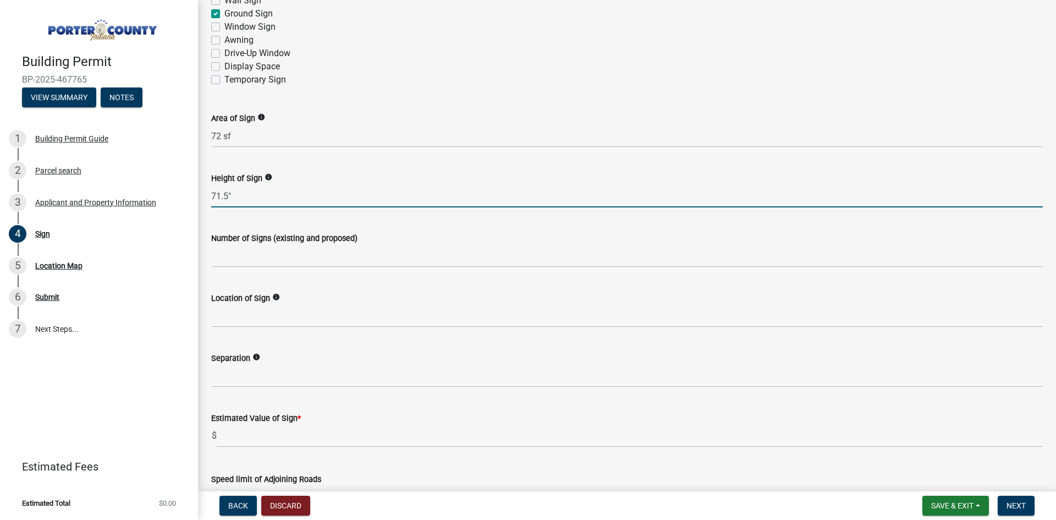
type input "71.5""
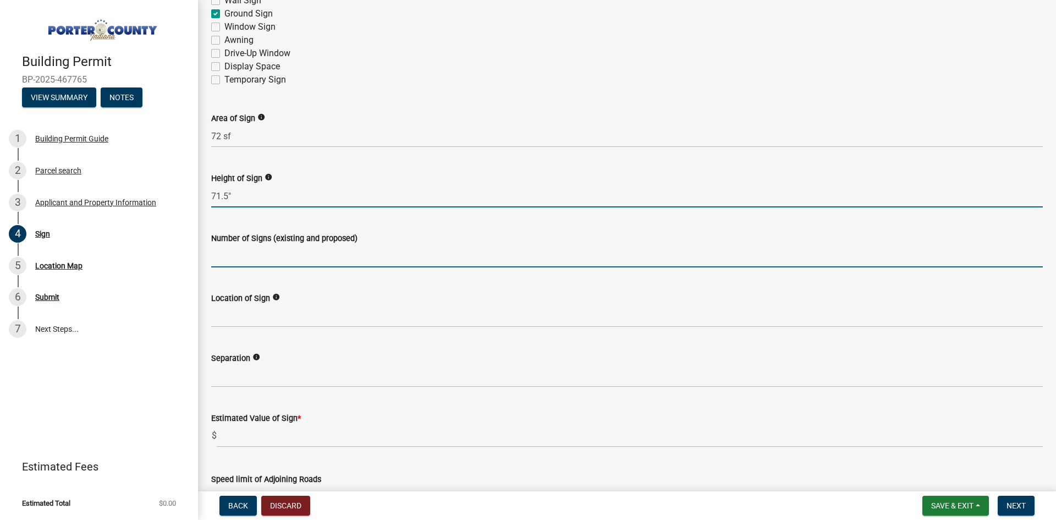
click at [273, 256] on input "Number of Signs (existing and proposed)" at bounding box center [627, 256] width 832 height 23
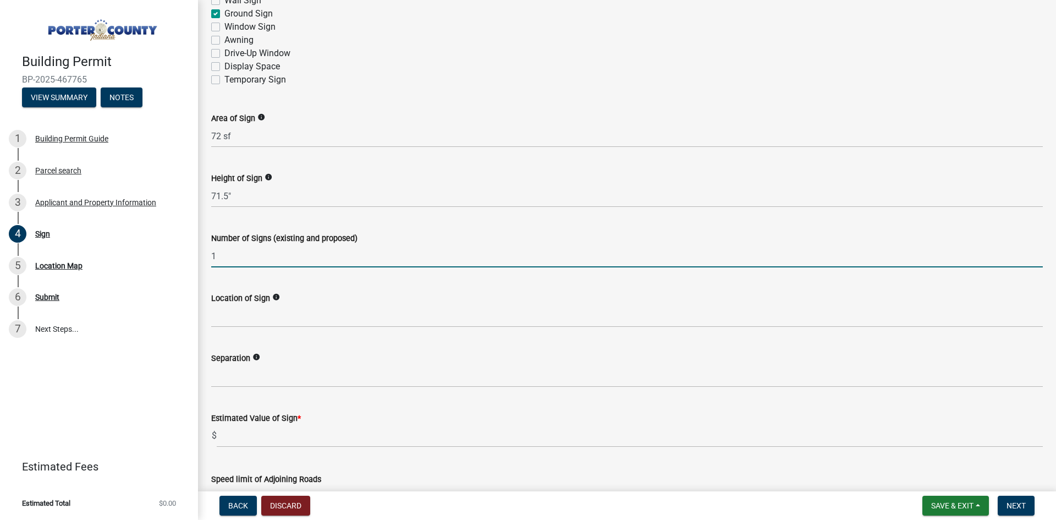
type input "1"
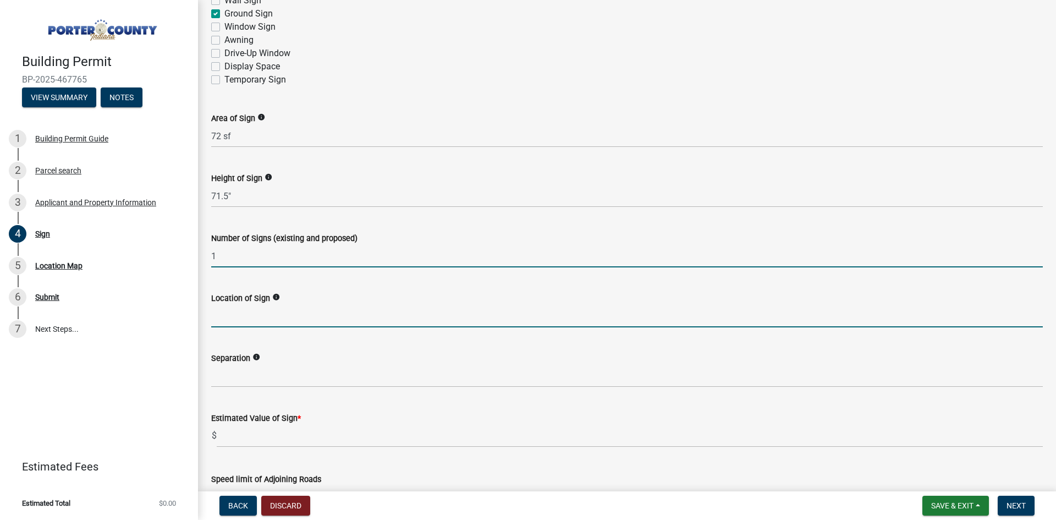
click at [233, 317] on input "Location of Sign" at bounding box center [627, 316] width 832 height 23
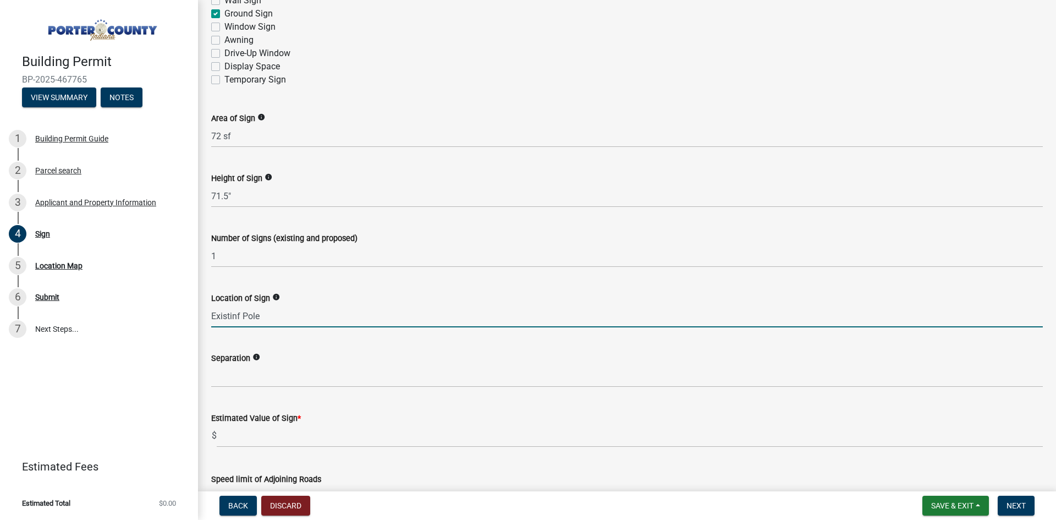
click at [233, 315] on input "Existinf Pole" at bounding box center [627, 316] width 832 height 23
click at [235, 315] on input "Existinf Pole" at bounding box center [627, 316] width 832 height 23
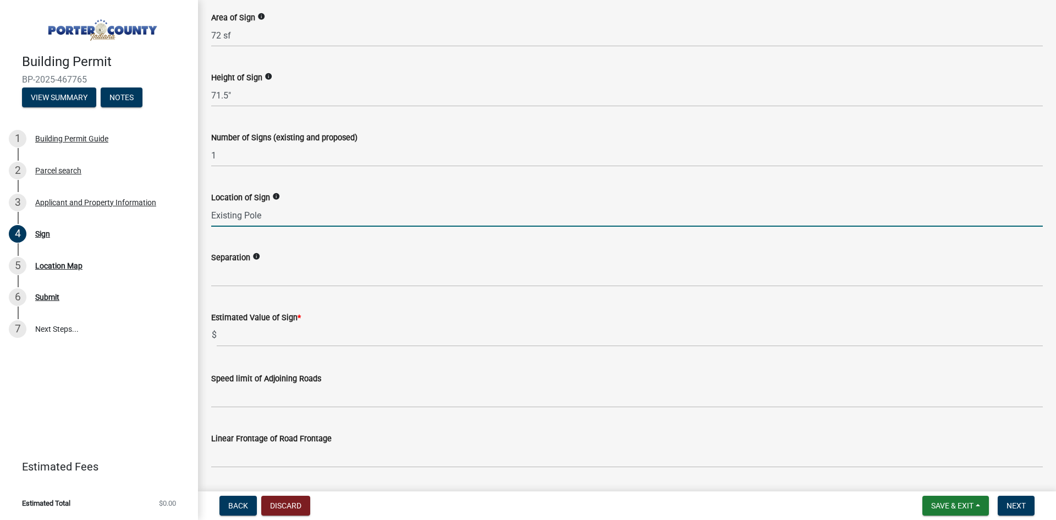
scroll to position [605, 0]
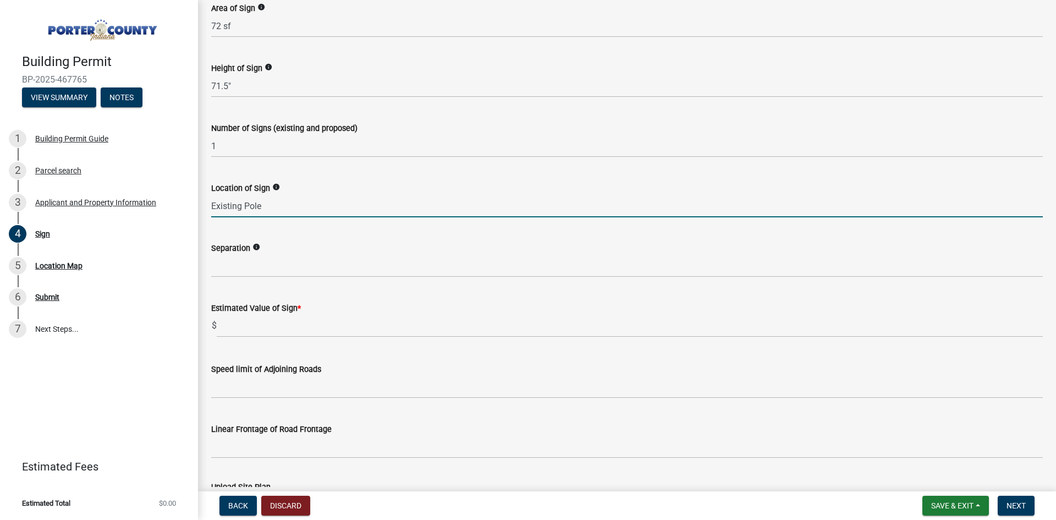
type input "Existing Pole"
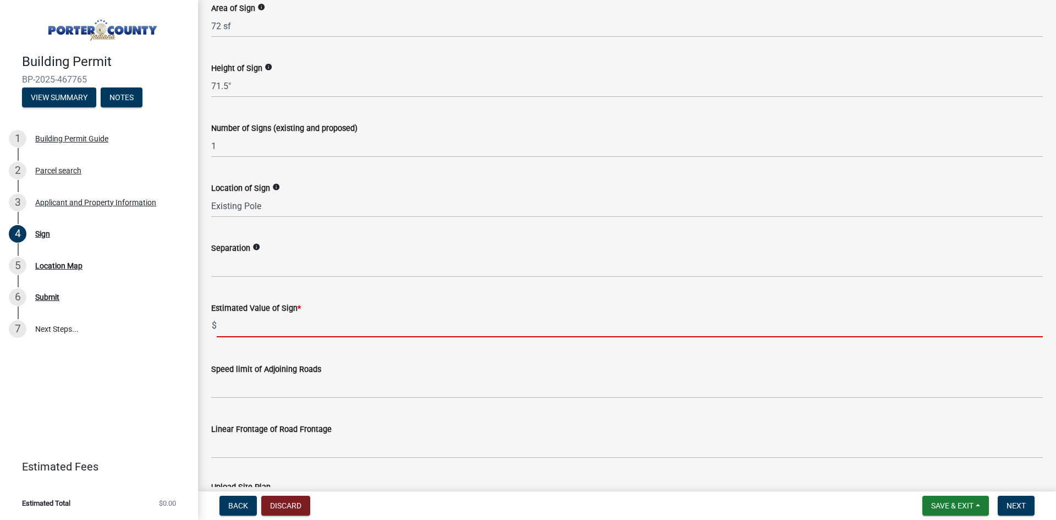
click at [240, 325] on input "text" at bounding box center [630, 326] width 826 height 23
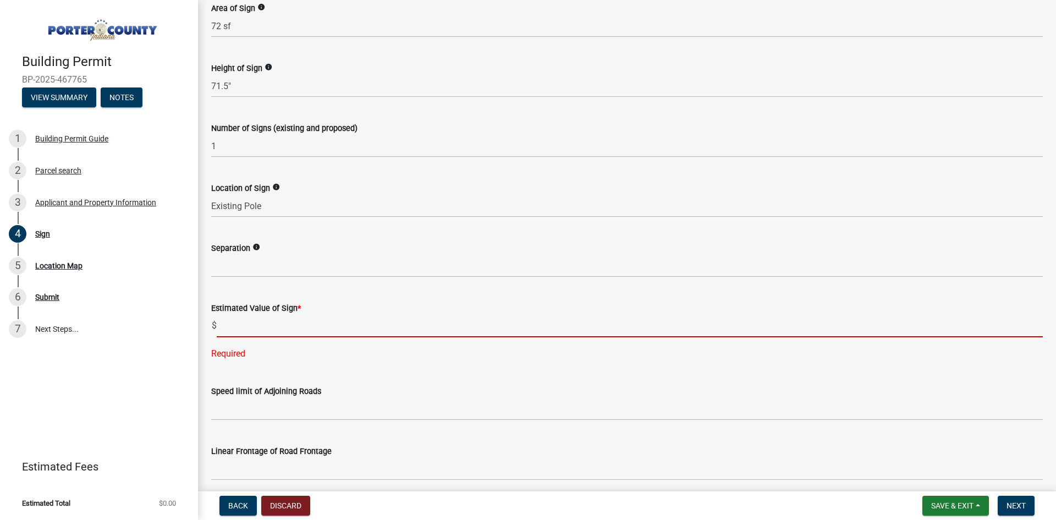
click at [259, 326] on input "text" at bounding box center [630, 326] width 826 height 23
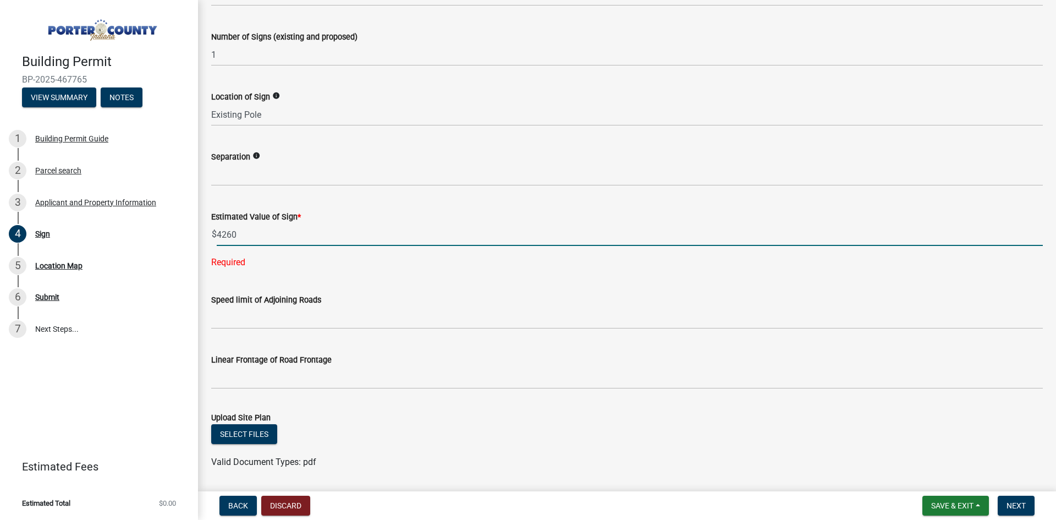
scroll to position [715, 0]
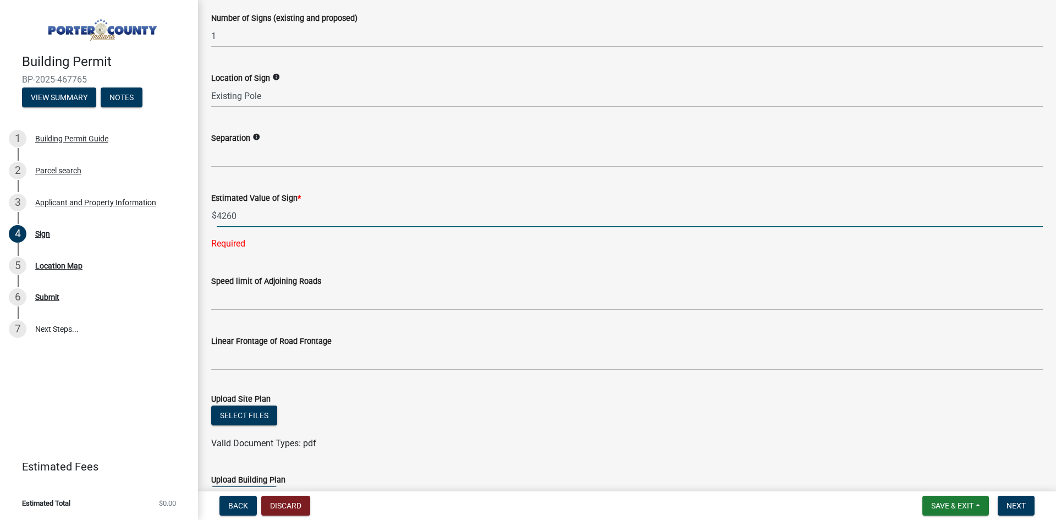
type input "4260"
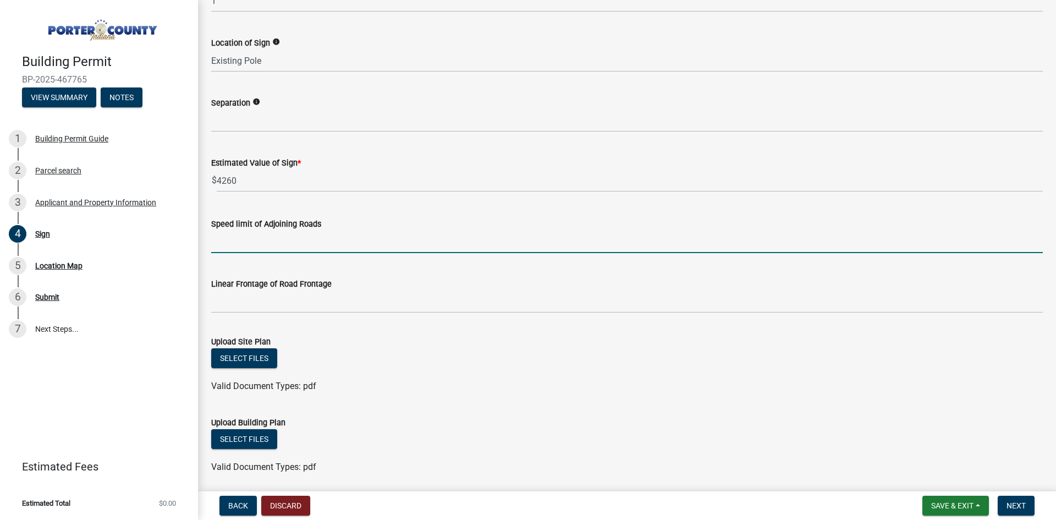
scroll to position [770, 0]
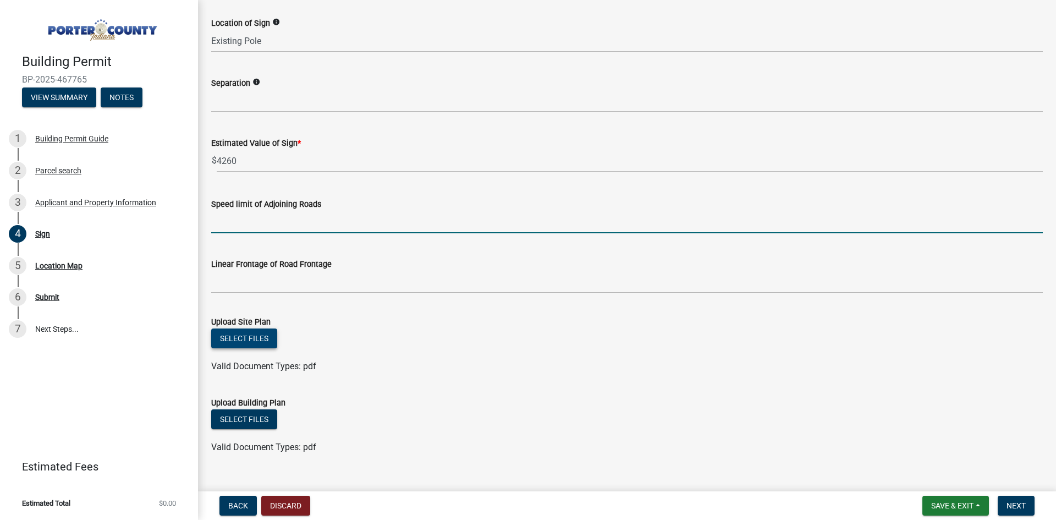
click at [240, 335] on button "Select files" at bounding box center [244, 338] width 66 height 20
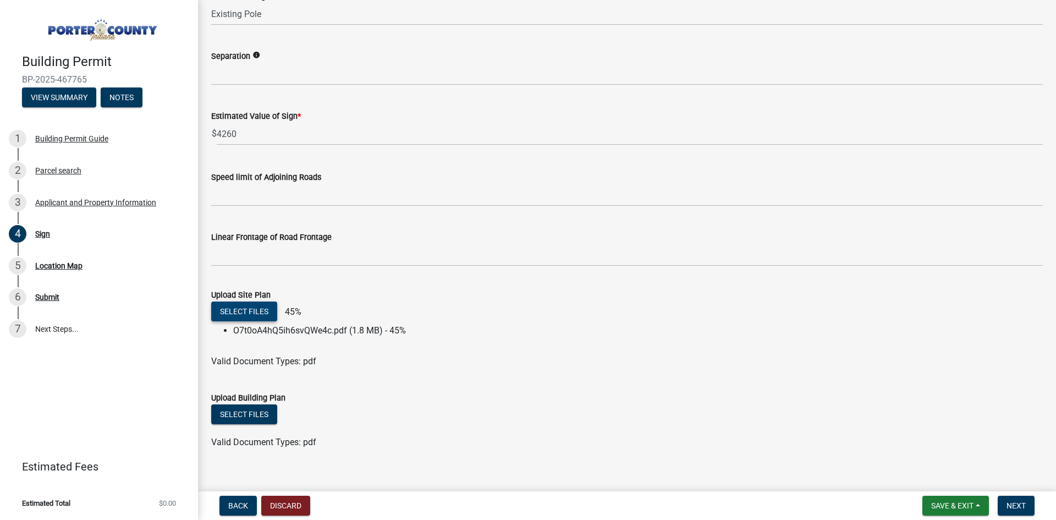
scroll to position [812, 0]
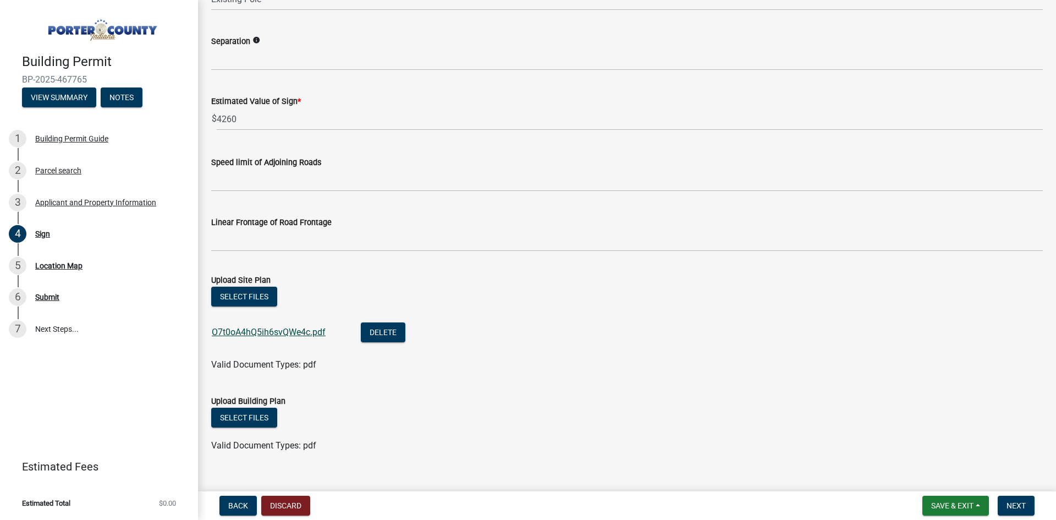
click at [256, 331] on link "O7t0oA4hQ5ih6svQWe4c.pdf" at bounding box center [269, 332] width 114 height 10
click at [380, 332] on button "Delete" at bounding box center [383, 332] width 45 height 20
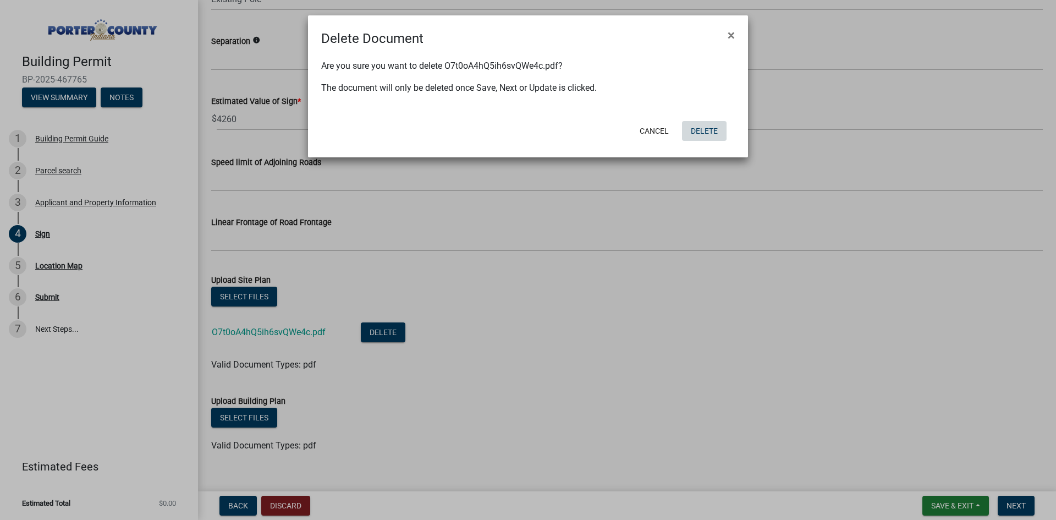
click at [710, 131] on button "Delete" at bounding box center [704, 131] width 45 height 20
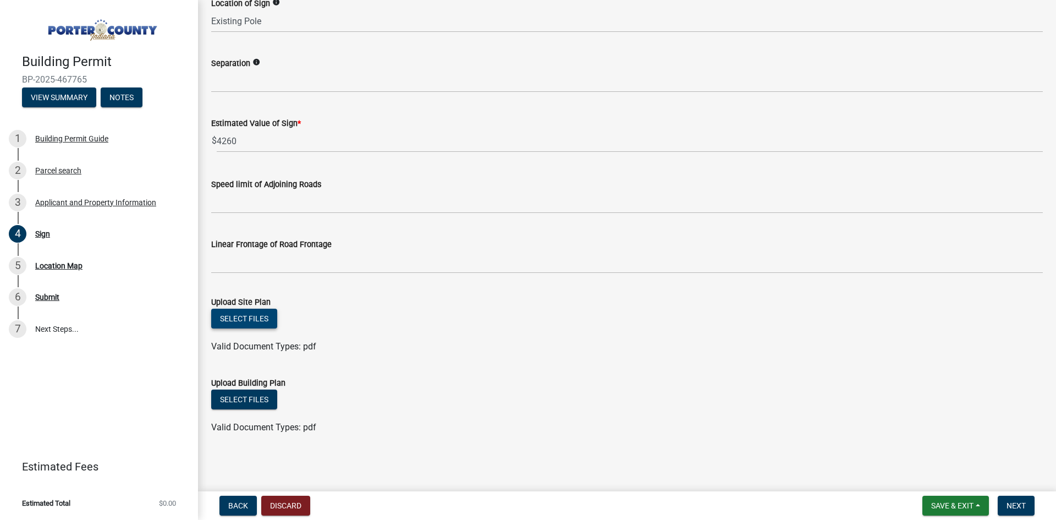
click at [250, 317] on button "Select files" at bounding box center [244, 319] width 66 height 20
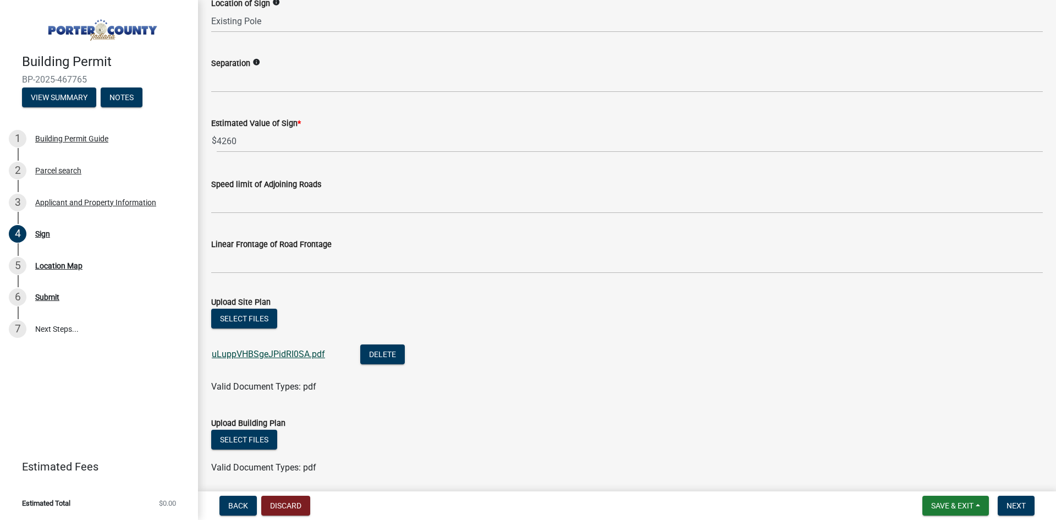
click at [285, 355] on link "uLuppVHBSgeJPidRI0SA.pdf" at bounding box center [268, 354] width 113 height 10
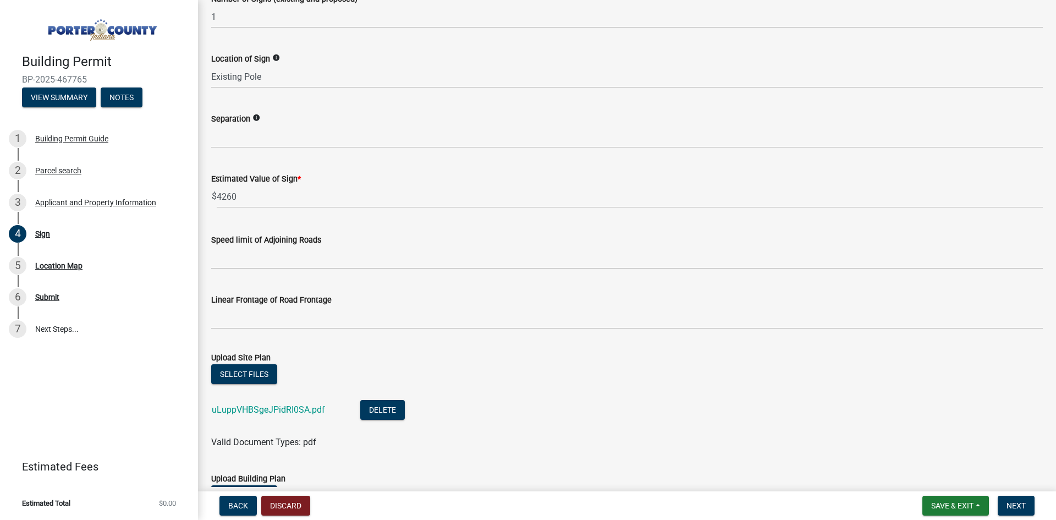
scroll to position [830, 0]
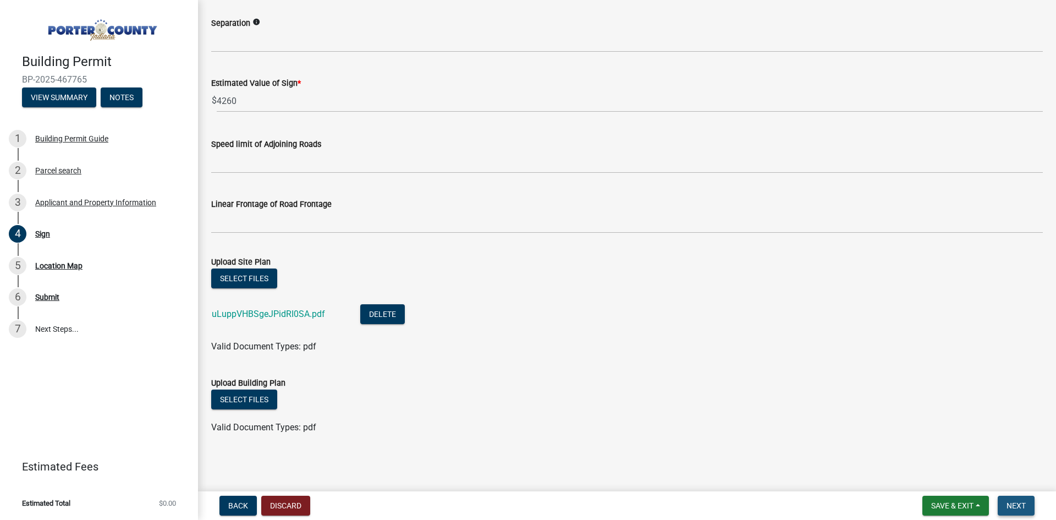
click at [1029, 506] on button "Next" at bounding box center [1016, 506] width 37 height 20
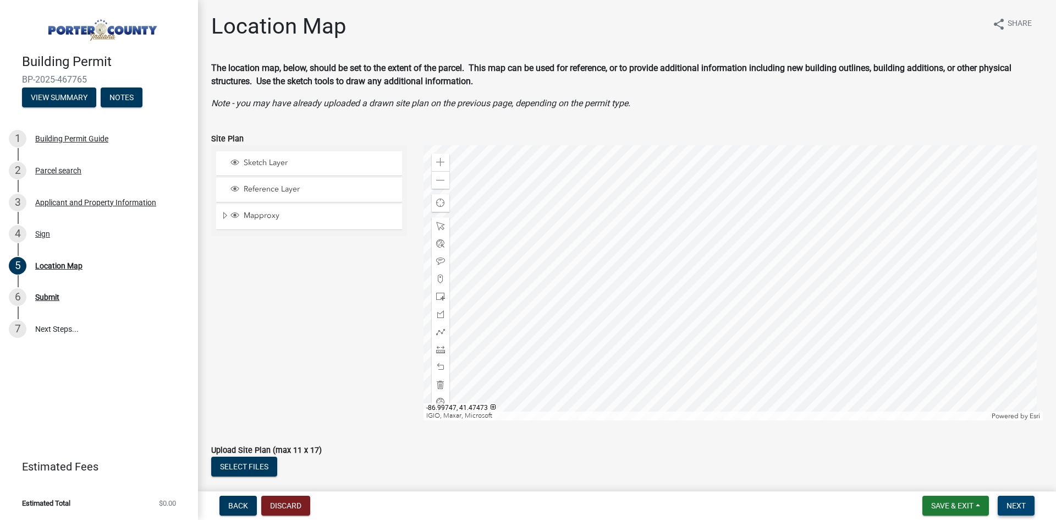
click at [1016, 510] on span "Next" at bounding box center [1016, 505] width 19 height 9
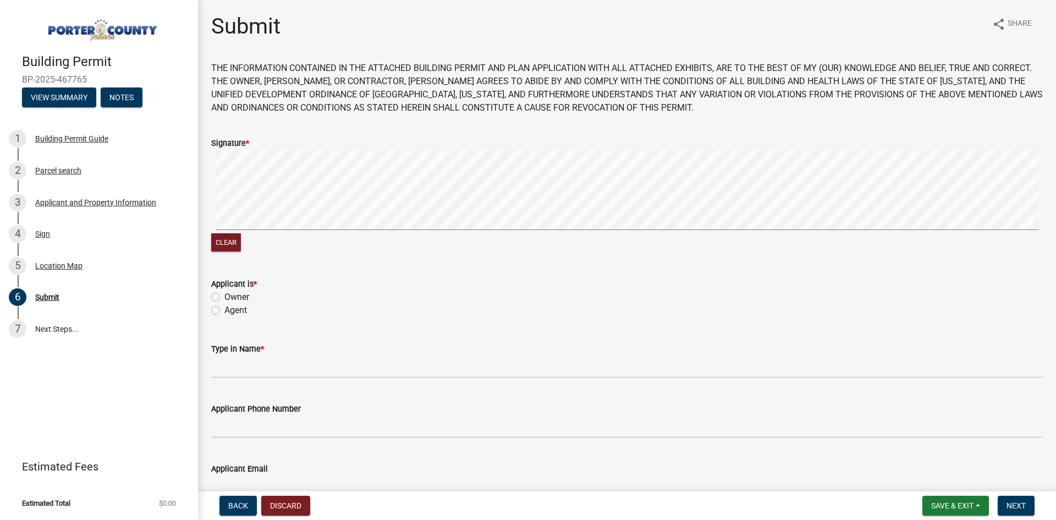
click at [222, 310] on div "Agent" at bounding box center [627, 310] width 832 height 13
click at [224, 309] on label "Agent" at bounding box center [235, 310] width 23 height 13
click at [224, 309] on input "Agent" at bounding box center [227, 307] width 7 height 7
radio input "true"
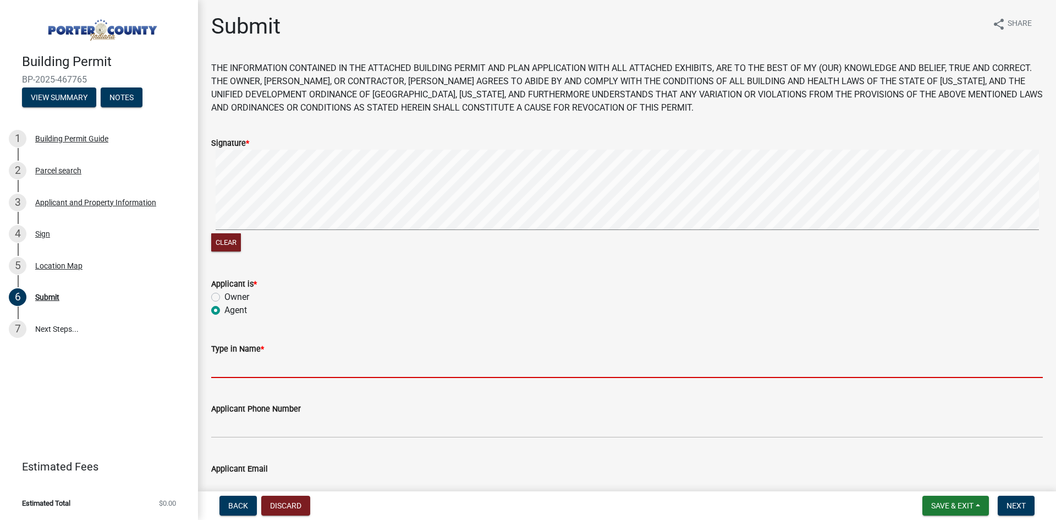
click at [246, 372] on input "Type in Name *" at bounding box center [627, 366] width 832 height 23
type input "[PERSON_NAME]"
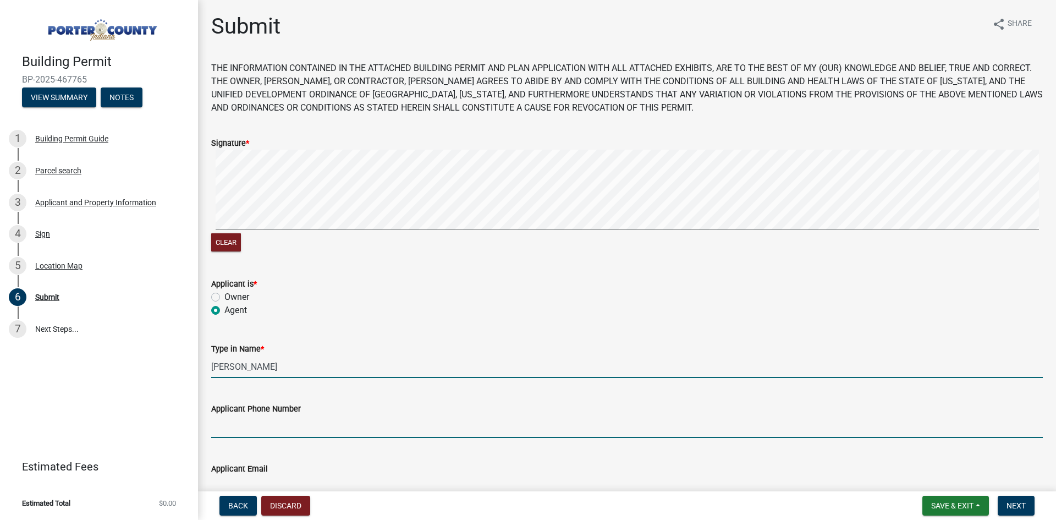
type input "2199166452"
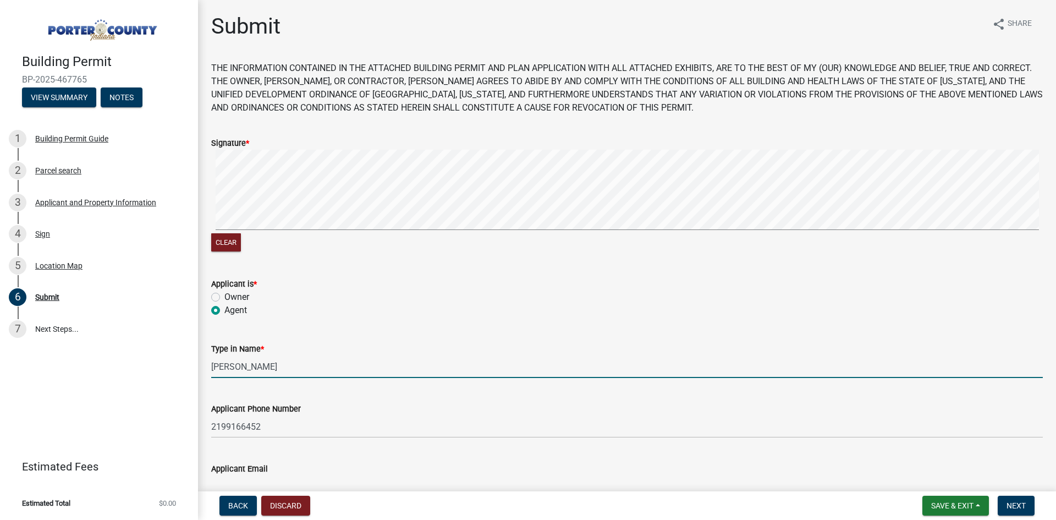
type input "[PERSON_NAME][EMAIL_ADDRESS][DOMAIN_NAME]"
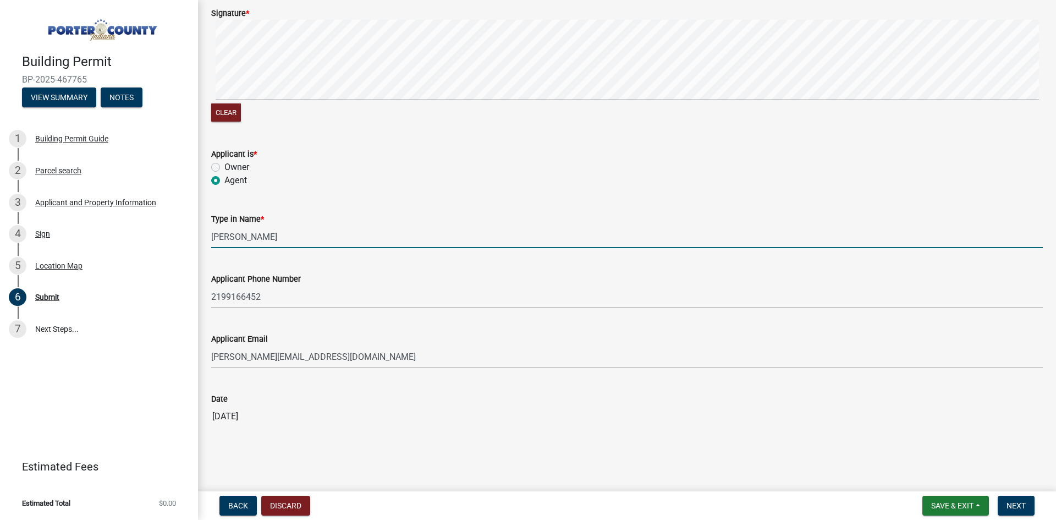
scroll to position [131, 0]
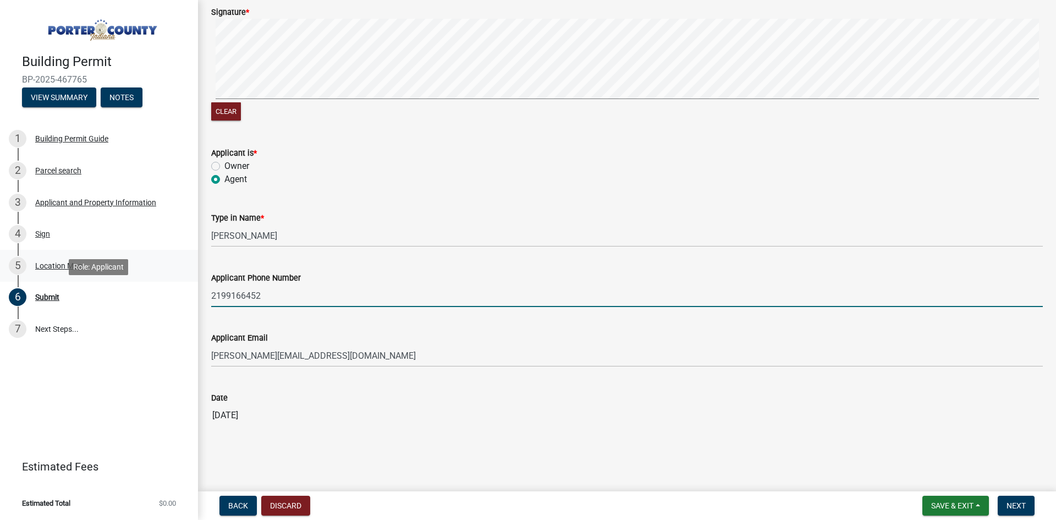
drag, startPoint x: 297, startPoint y: 295, endPoint x: 110, endPoint y: 281, distance: 187.1
click at [110, 281] on div "Building Permit BP-2025-467765 View Summary Notes 1 Building Permit Guide 2 Par…" at bounding box center [528, 260] width 1056 height 520
type input "2197332551 x224"
click at [1018, 505] on span "Next" at bounding box center [1016, 505] width 19 height 9
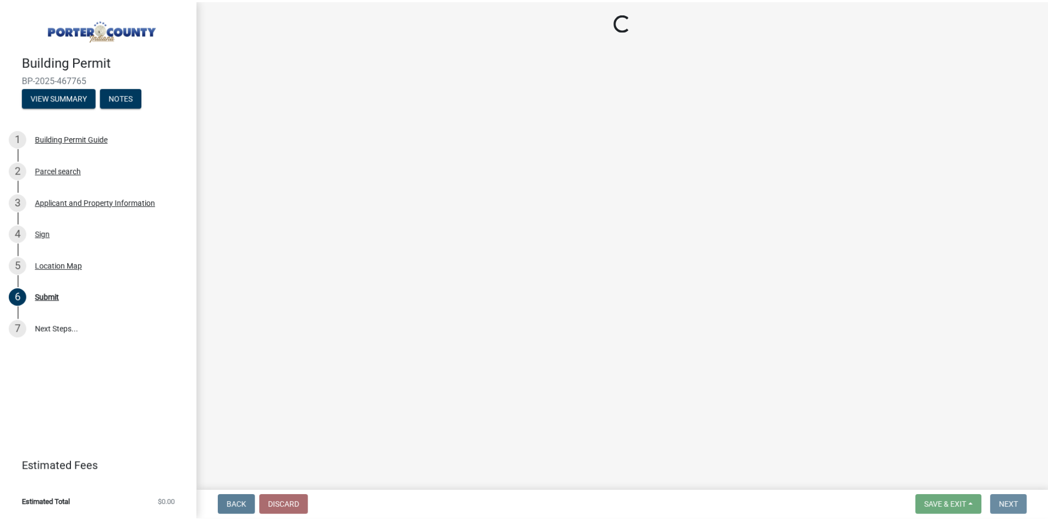
scroll to position [0, 0]
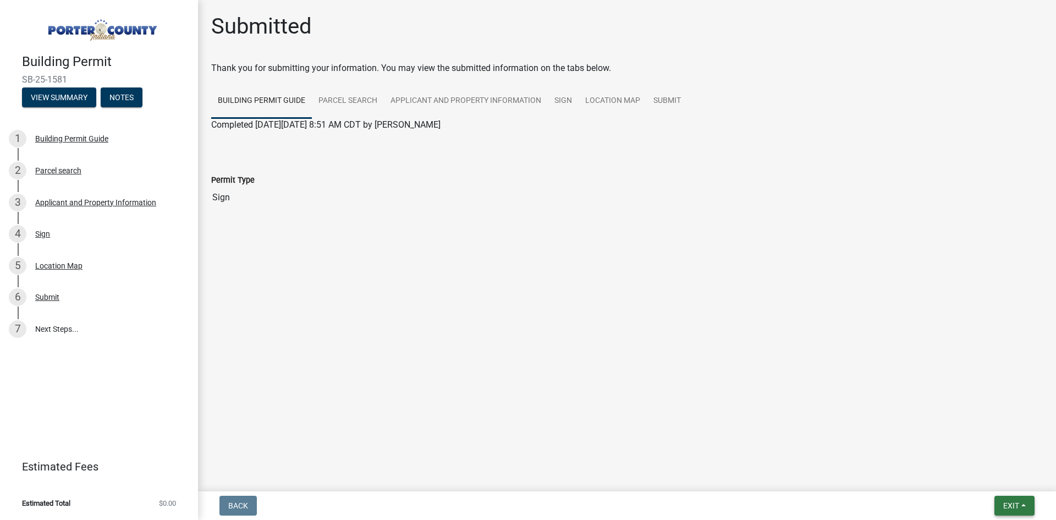
click at [1012, 502] on span "Exit" at bounding box center [1012, 505] width 16 height 9
click at [984, 477] on button "Save & Exit" at bounding box center [991, 477] width 88 height 26
